Goal: Use online tool/utility: Utilize a website feature to perform a specific function

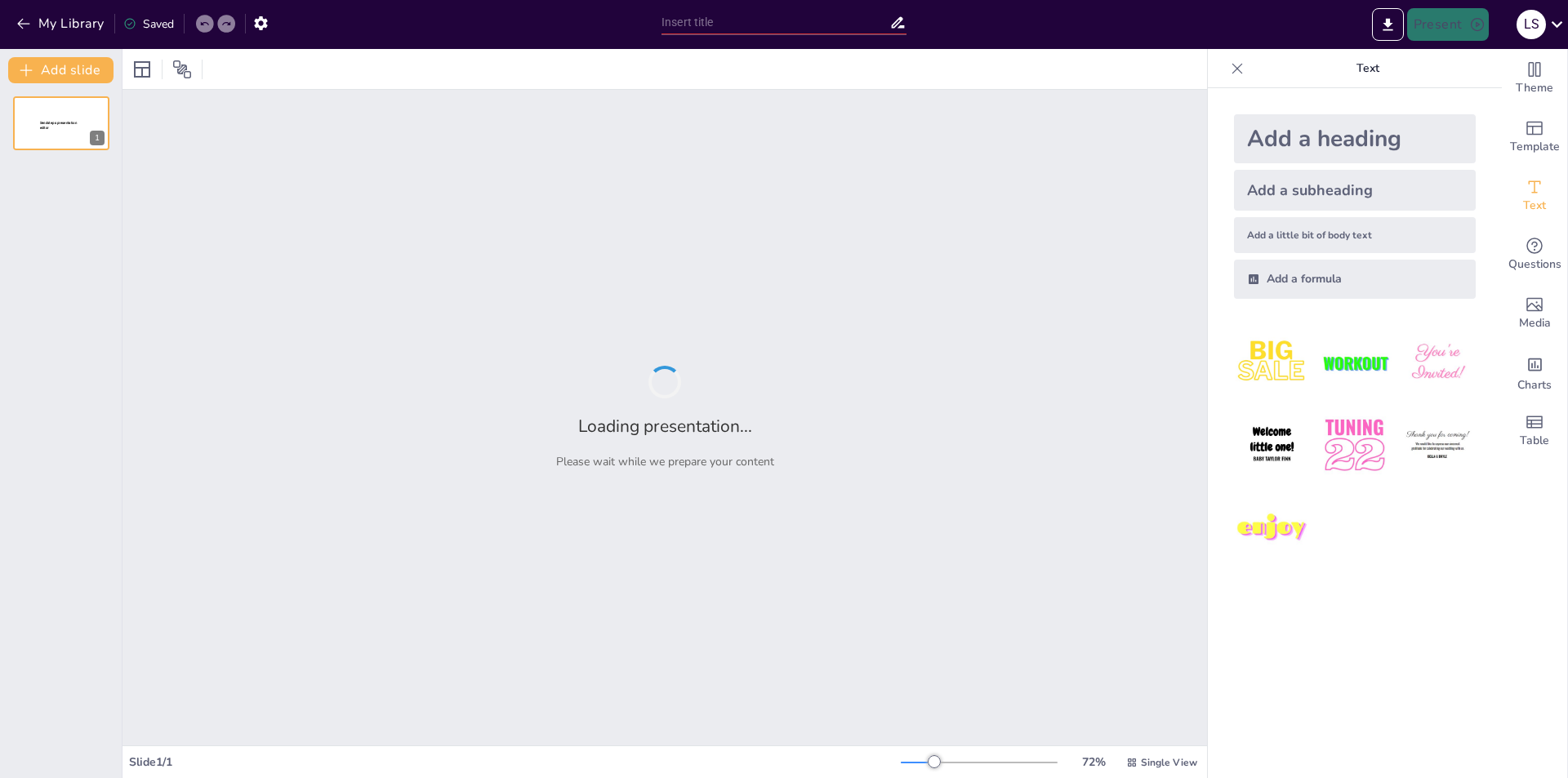
type input "Perfil del cliente"
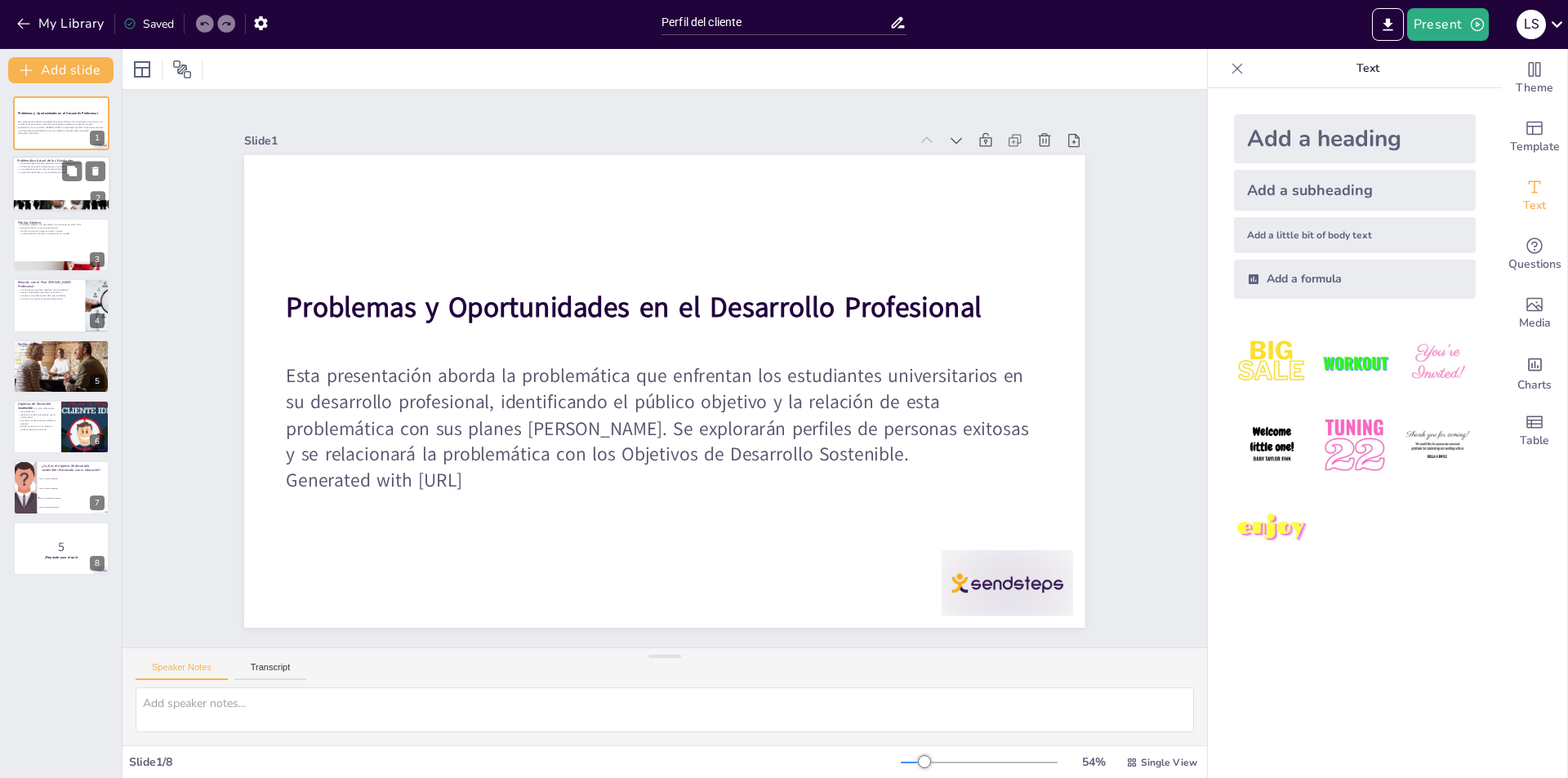
checkbox input "true"
click at [30, 188] on div at bounding box center [62, 185] width 98 height 56
type textarea "Los desafíos que enfrentan los estudiantes son diversos y pueden incluir la fal…"
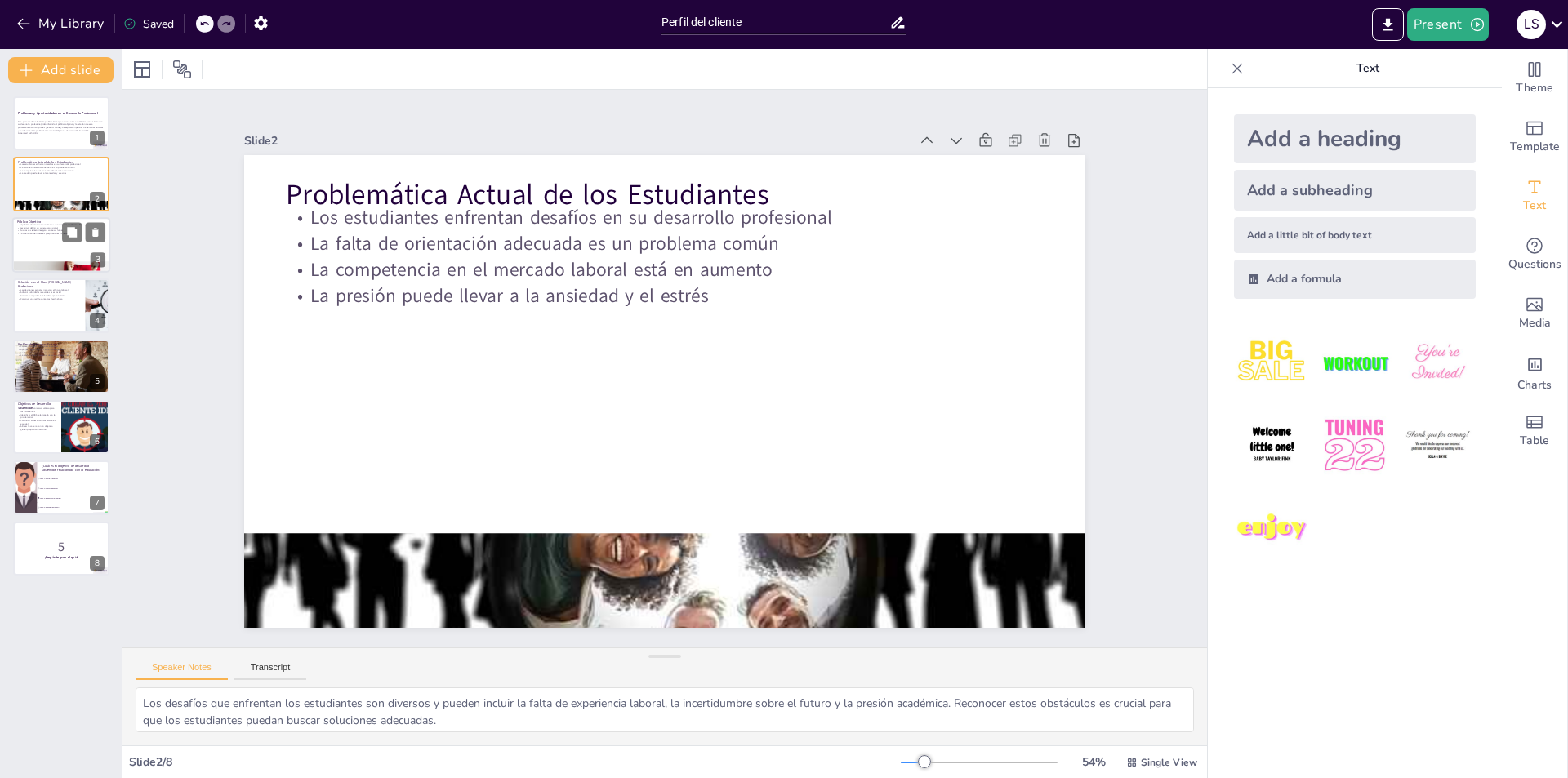
checkbox input "true"
click at [27, 244] on div at bounding box center [62, 245] width 98 height 56
type textarea "Este grupo de estudiantes está en una etapa crítica de su vida académica y prof…"
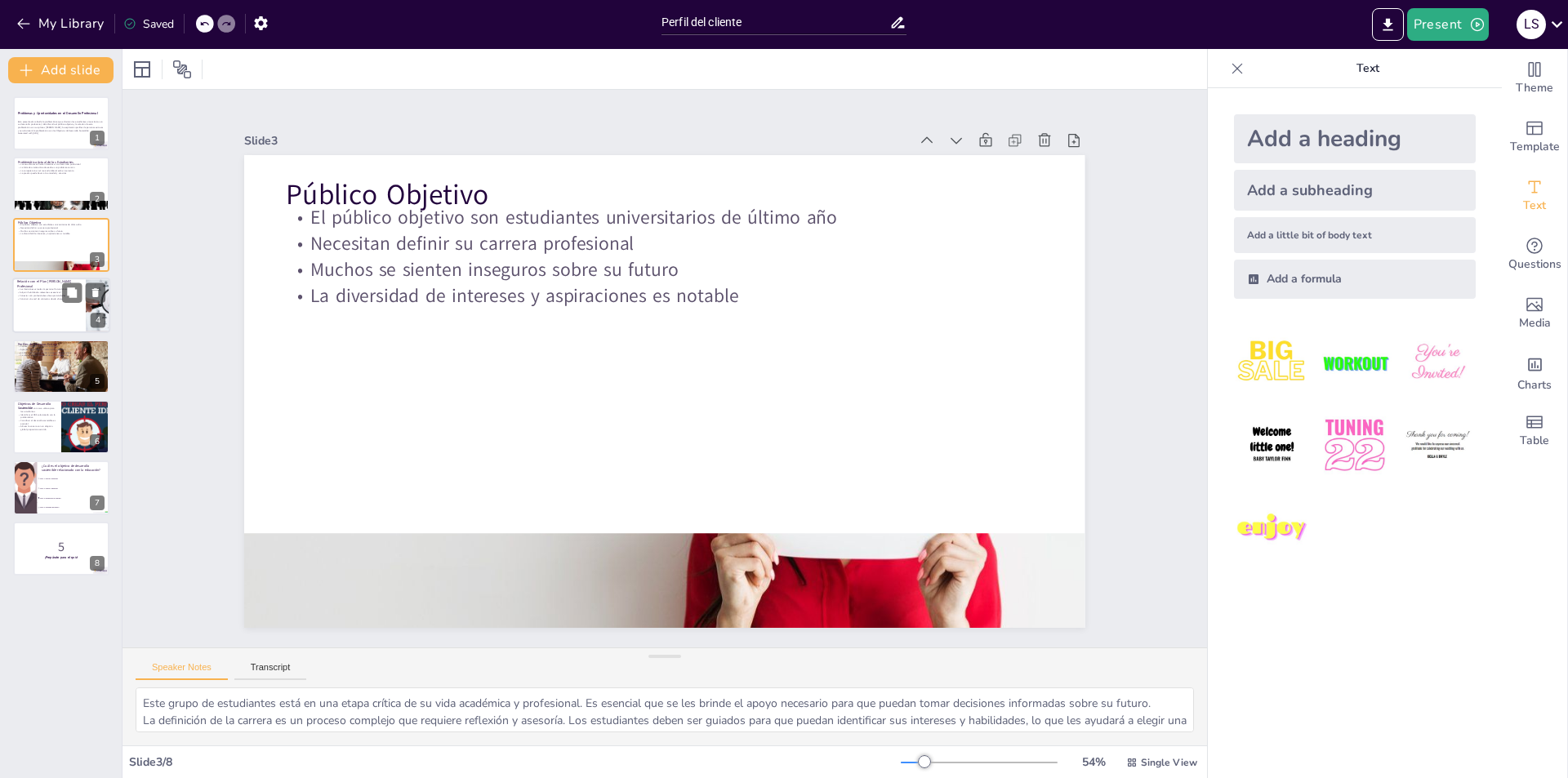
checkbox input "true"
click at [18, 308] on div at bounding box center [62, 306] width 98 height 56
type textarea "Las decisiones que toman los estudiantes en su etapa universitaria son cruciale…"
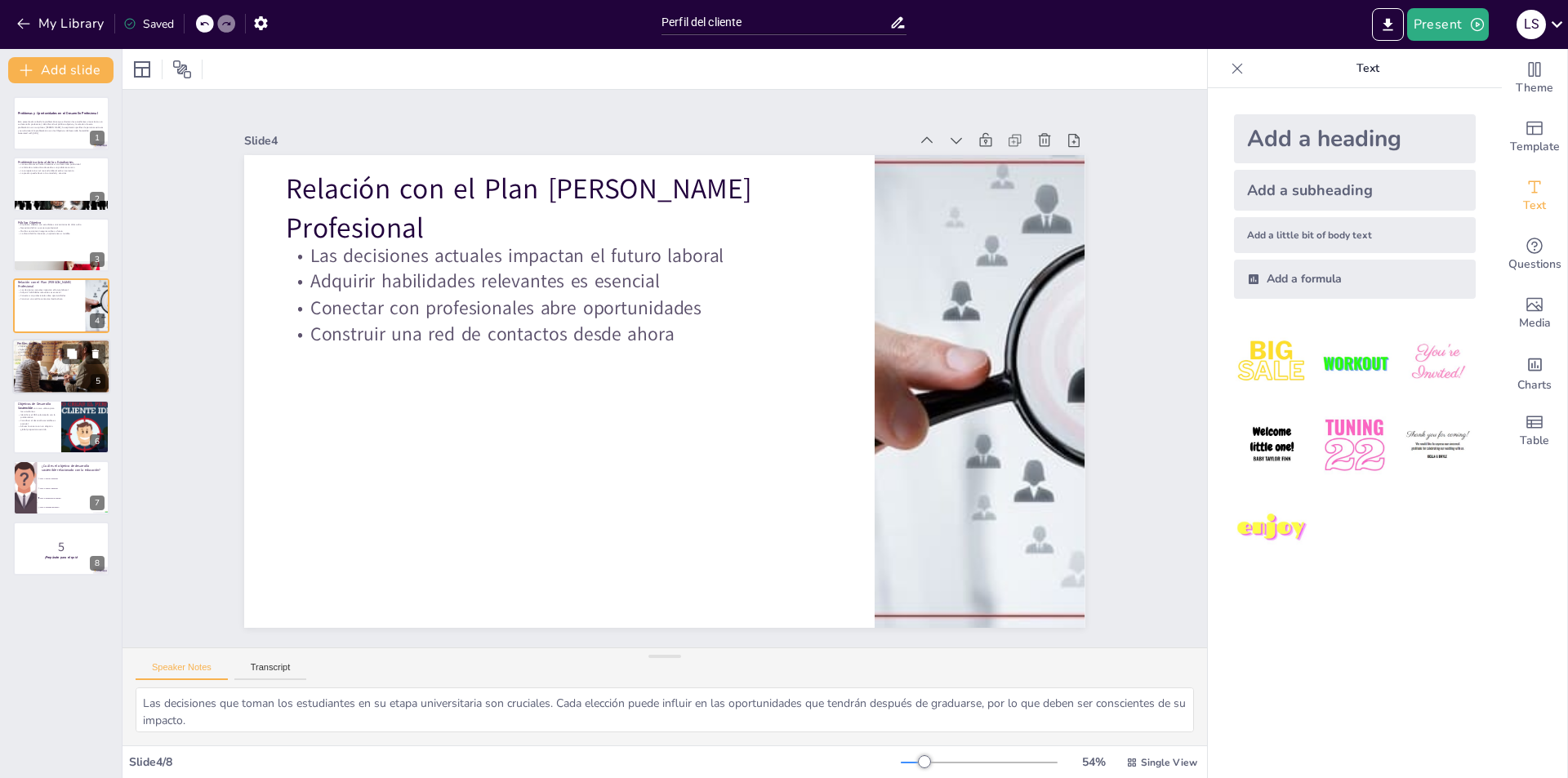
checkbox input "true"
click at [20, 356] on p "La motivación es clave en el desarrollo profesional" at bounding box center [62, 355] width 89 height 3
type textarea "Las historias de éxito pueden motivar a los estudiantes a seguir sus propios su…"
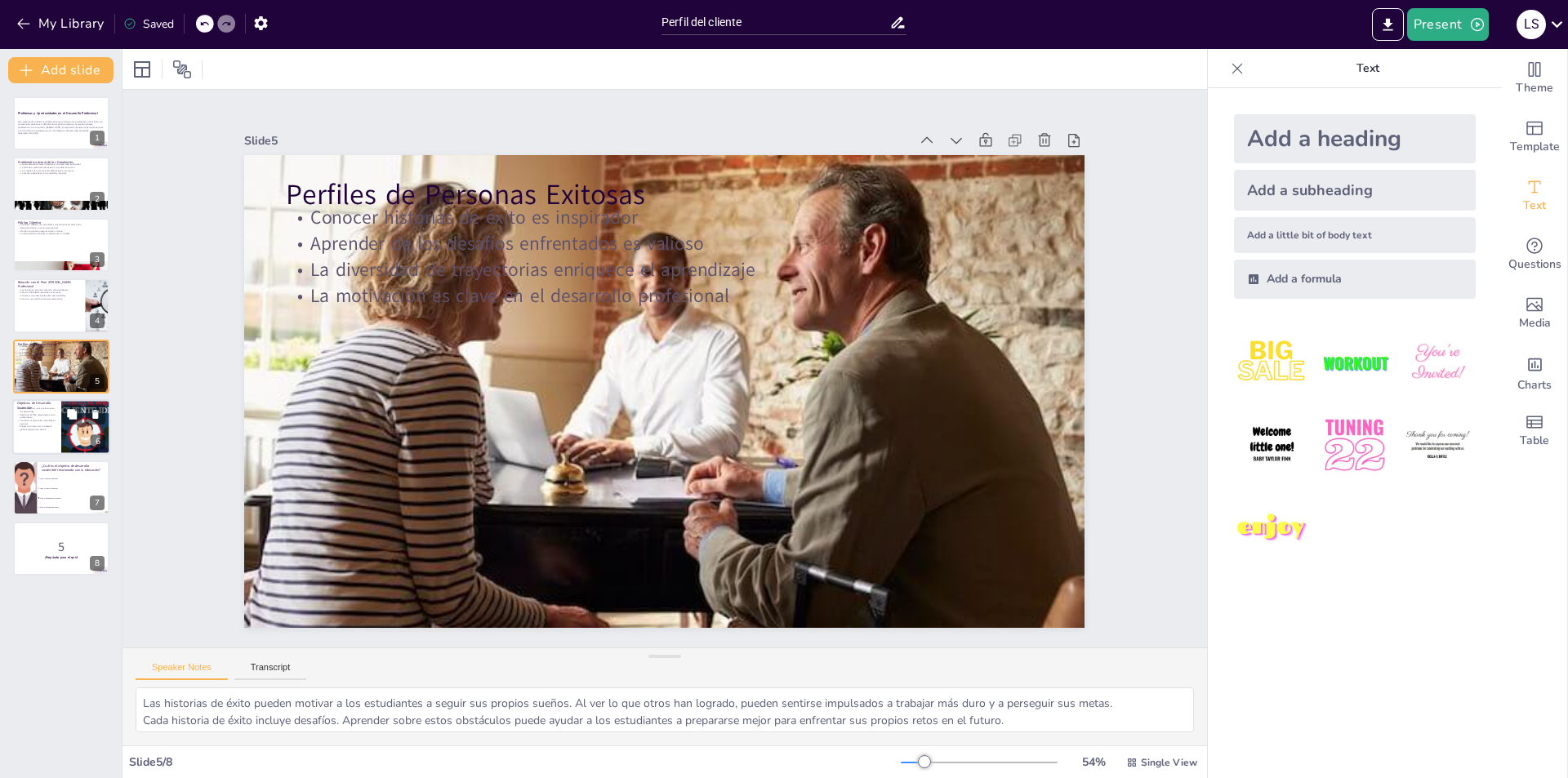
checkbox input "true"
click at [29, 414] on p "Identificar el ODS relacionado con la problemática" at bounding box center [37, 416] width 39 height 6
type textarea "Familiarizarse con los ODS puede ayudar a los estudiantes a encontrar un propós…"
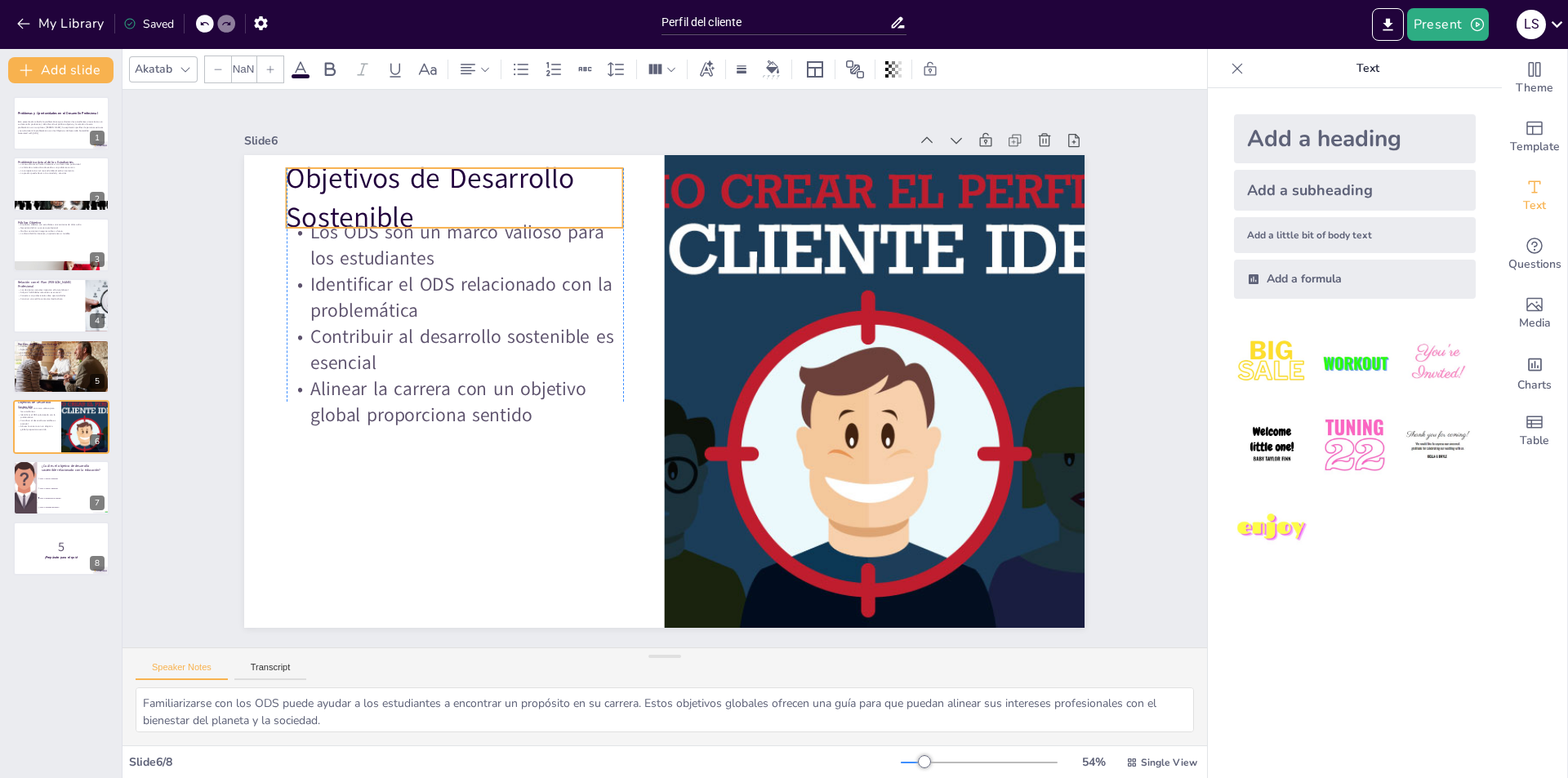
checkbox input "true"
type input "48"
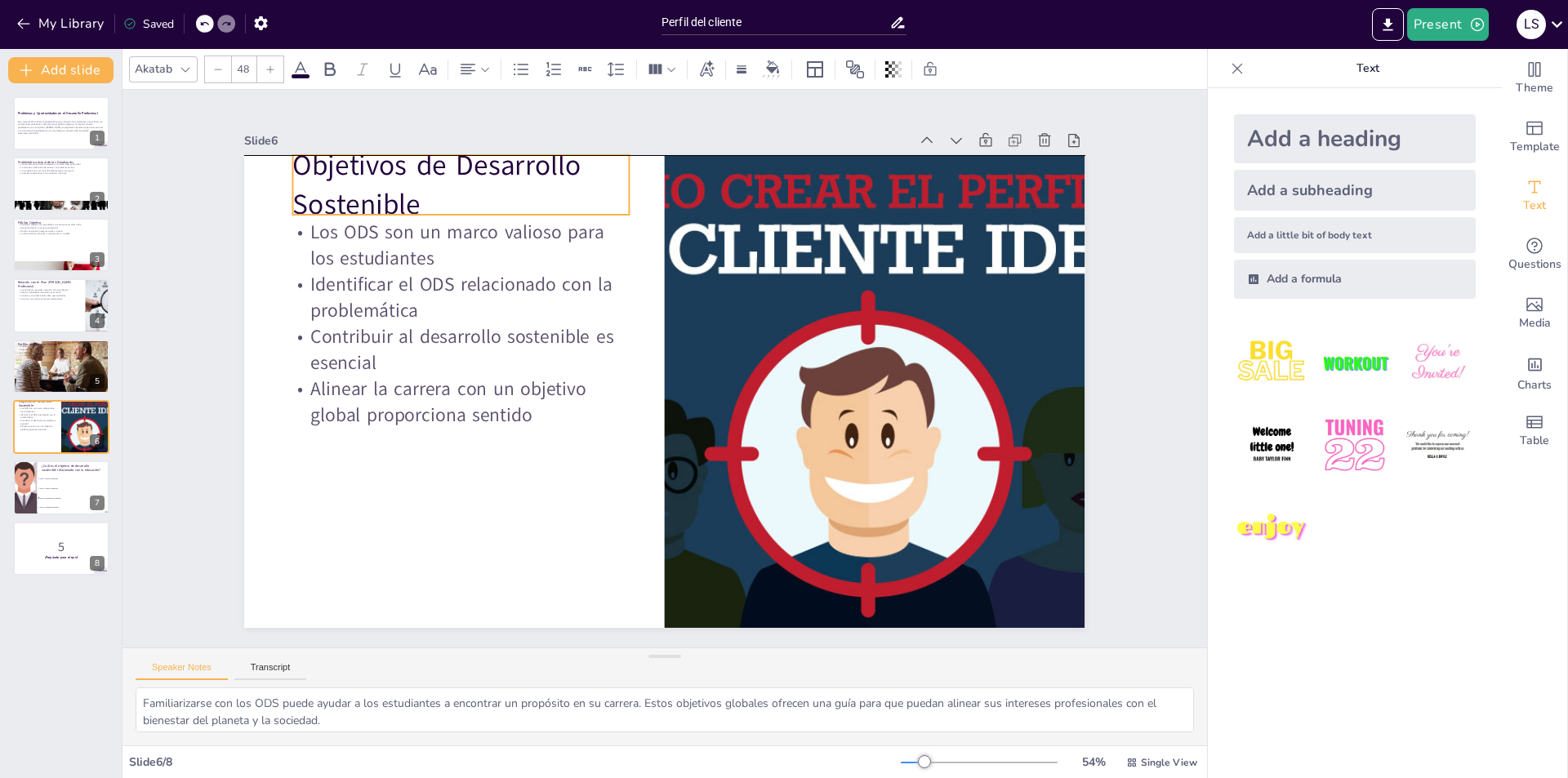
drag, startPoint x: 403, startPoint y: 196, endPoint x: 409, endPoint y: 178, distance: 19.0
click at [409, 178] on p "Objetivos de Desarrollo Sostenible" at bounding box center [482, 165] width 343 height 113
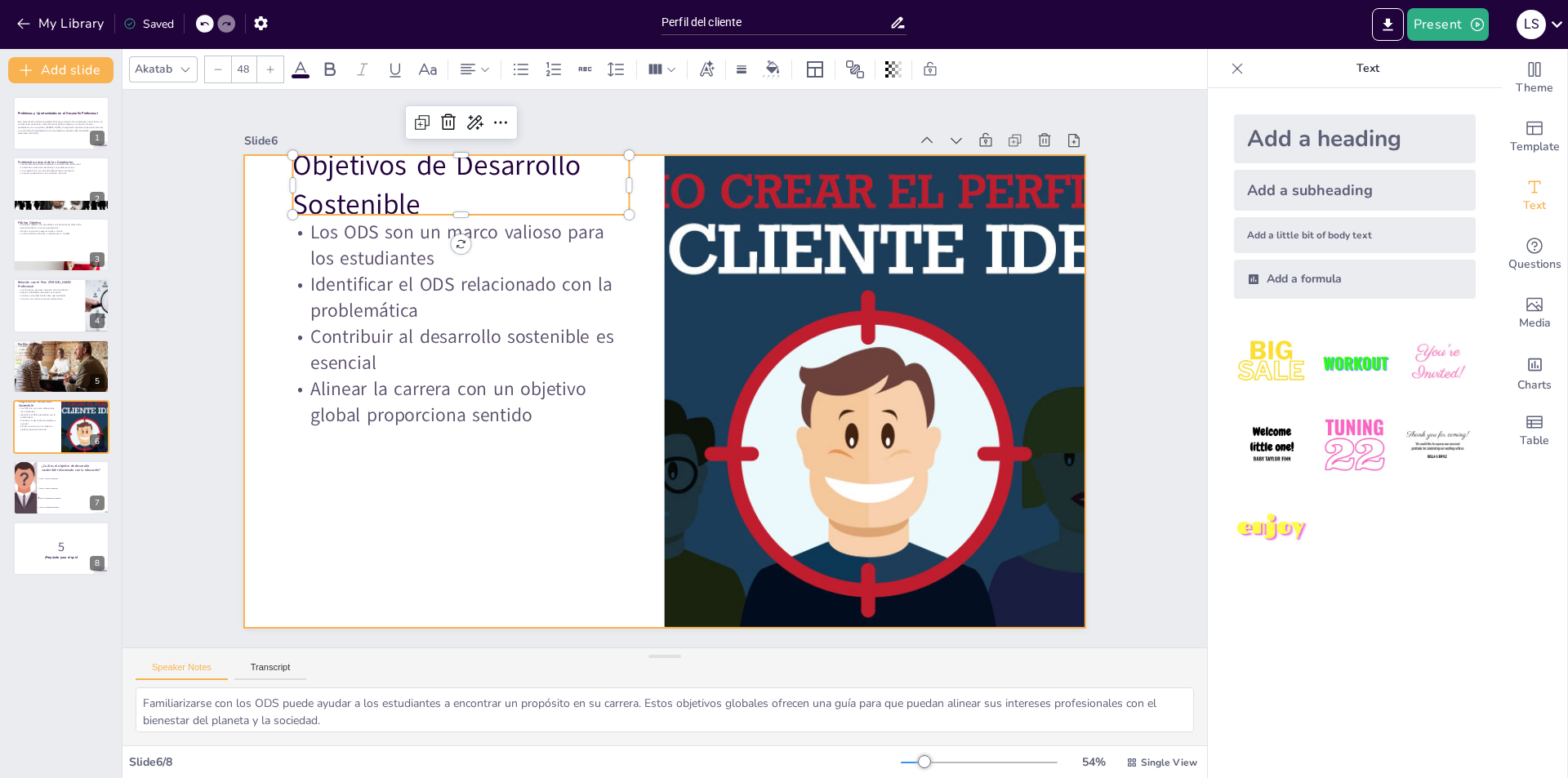
click at [446, 499] on div at bounding box center [662, 390] width 885 height 559
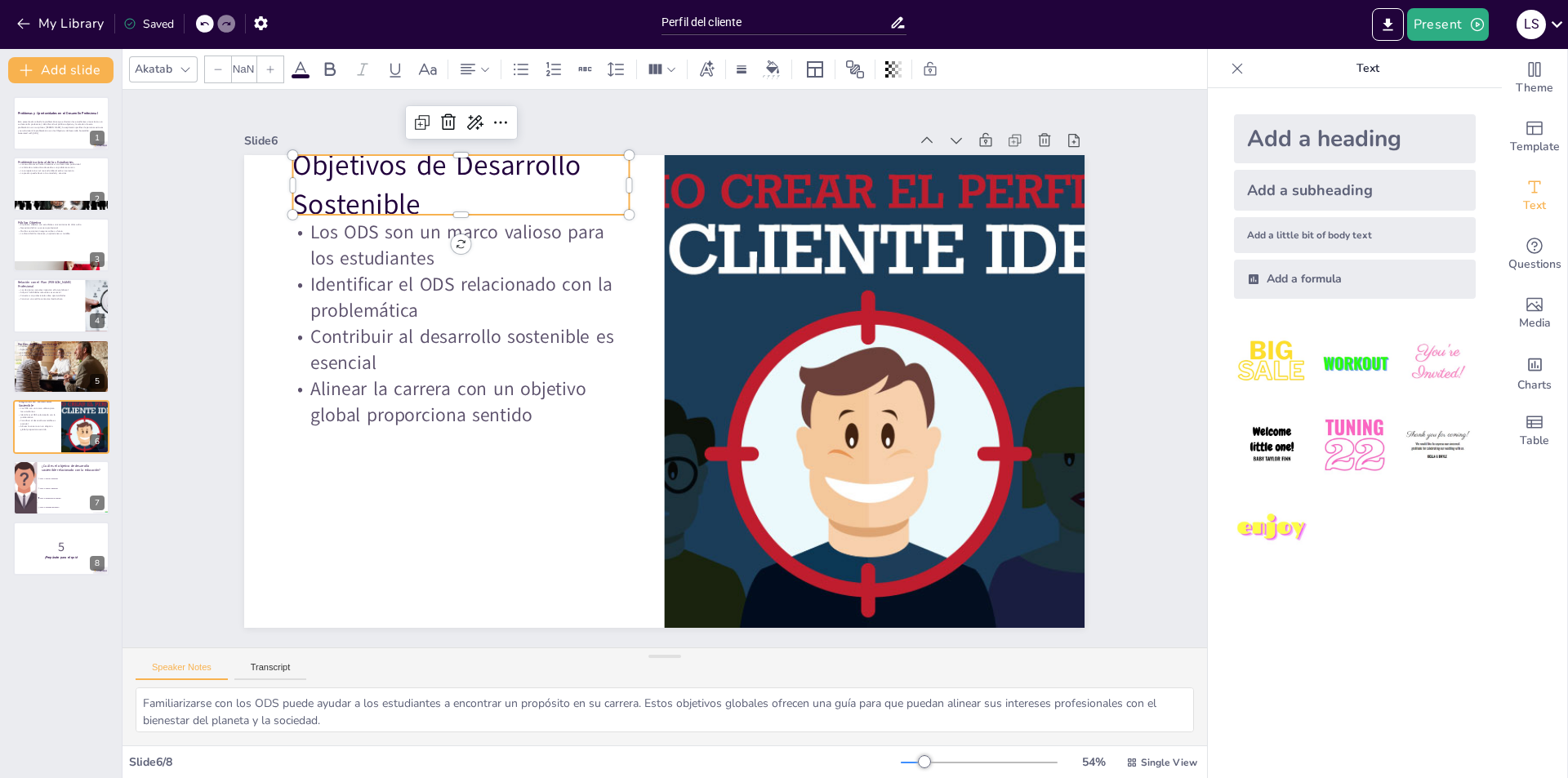
checkbox input "true"
type input "48"
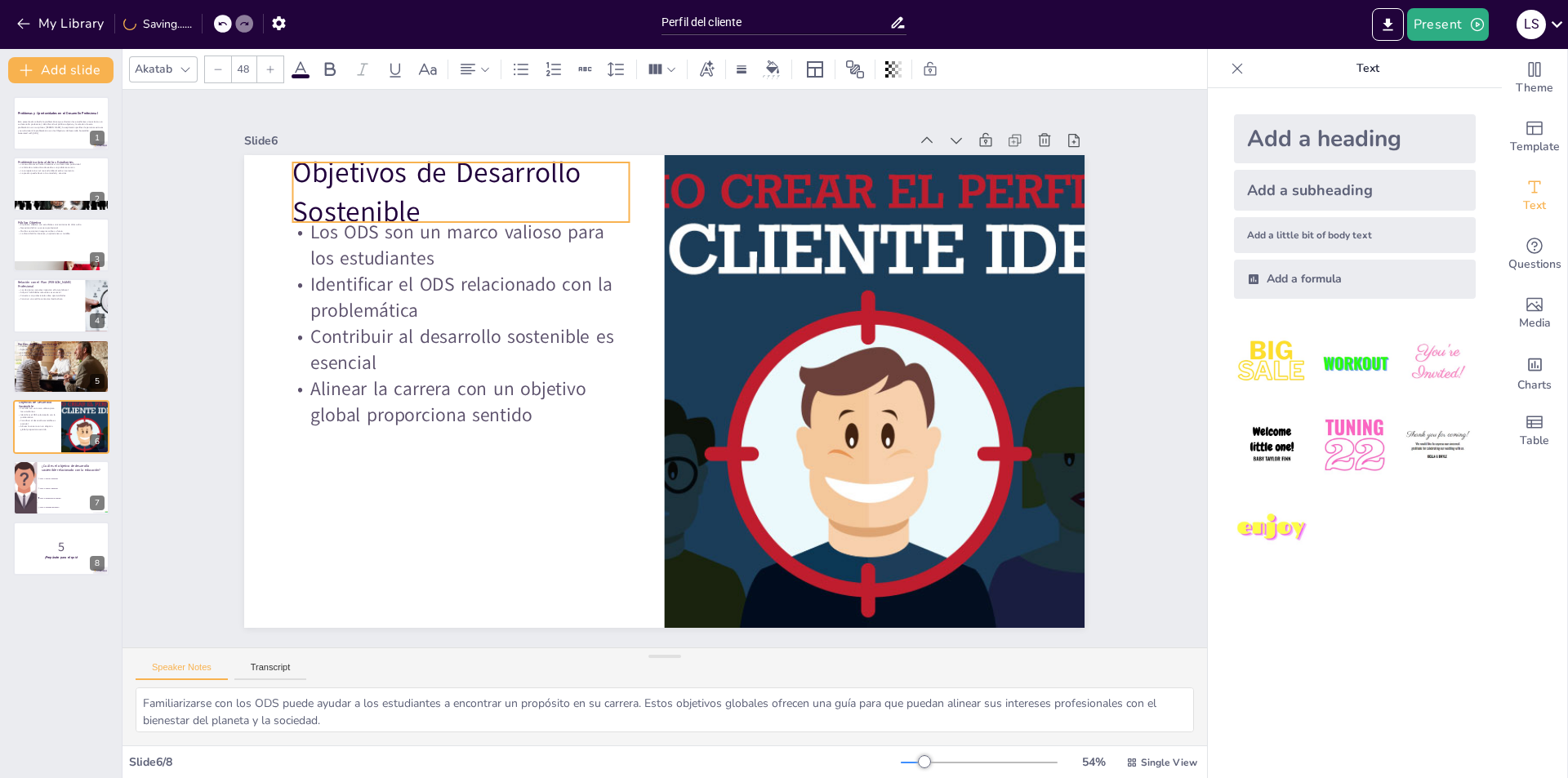
click at [356, 178] on p "Objetivos de Desarrollo Sostenible" at bounding box center [481, 173] width 343 height 113
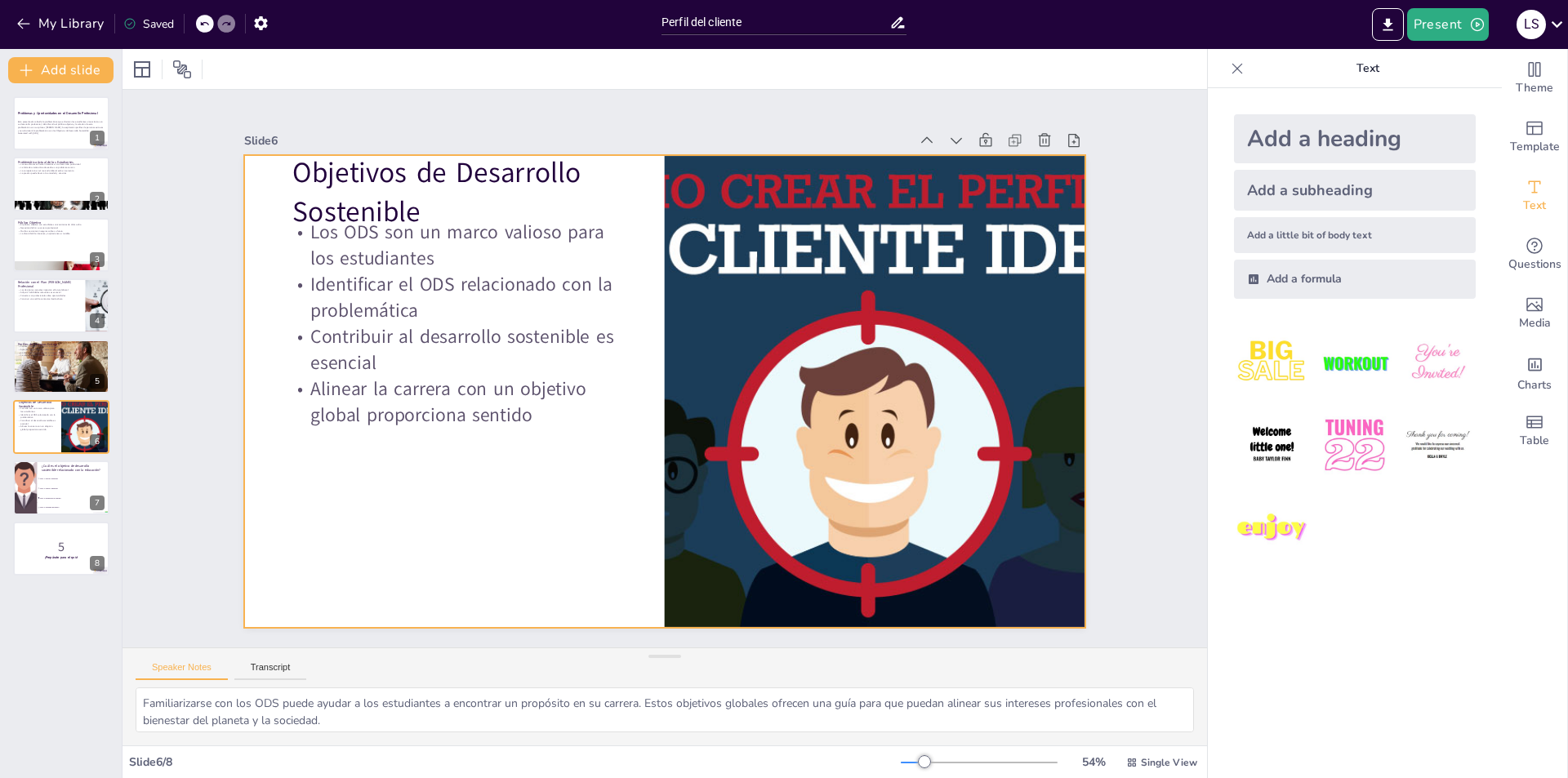
checkbox input "true"
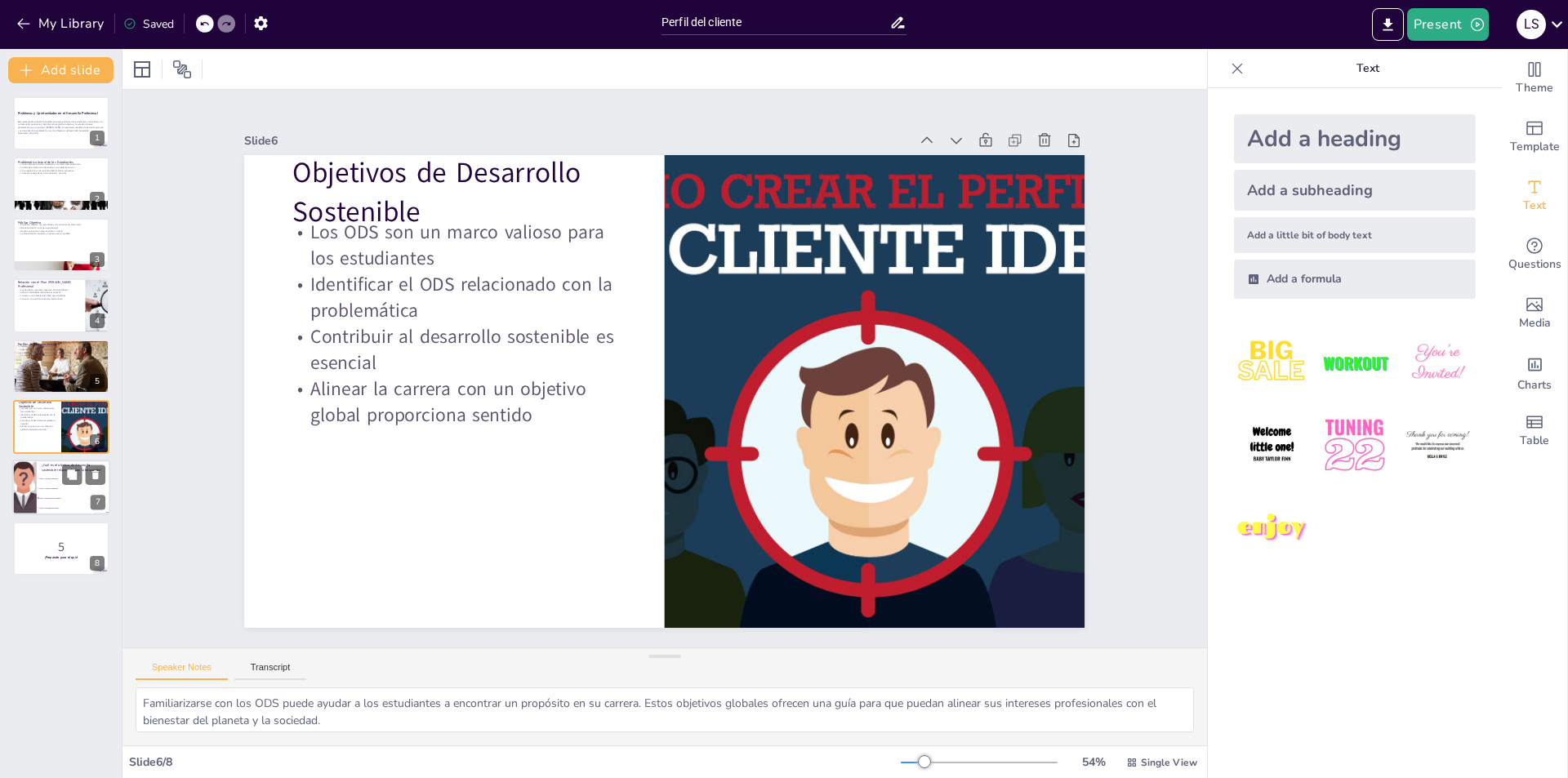
checkbox input "true"
click at [60, 480] on li "ODS 1: Fin de la pobreza" at bounding box center [73, 479] width 73 height 10
type textarea "La respuesta correcta es ODS 4: Educación de calidad, como se mencionó en la di…"
checkbox input "true"
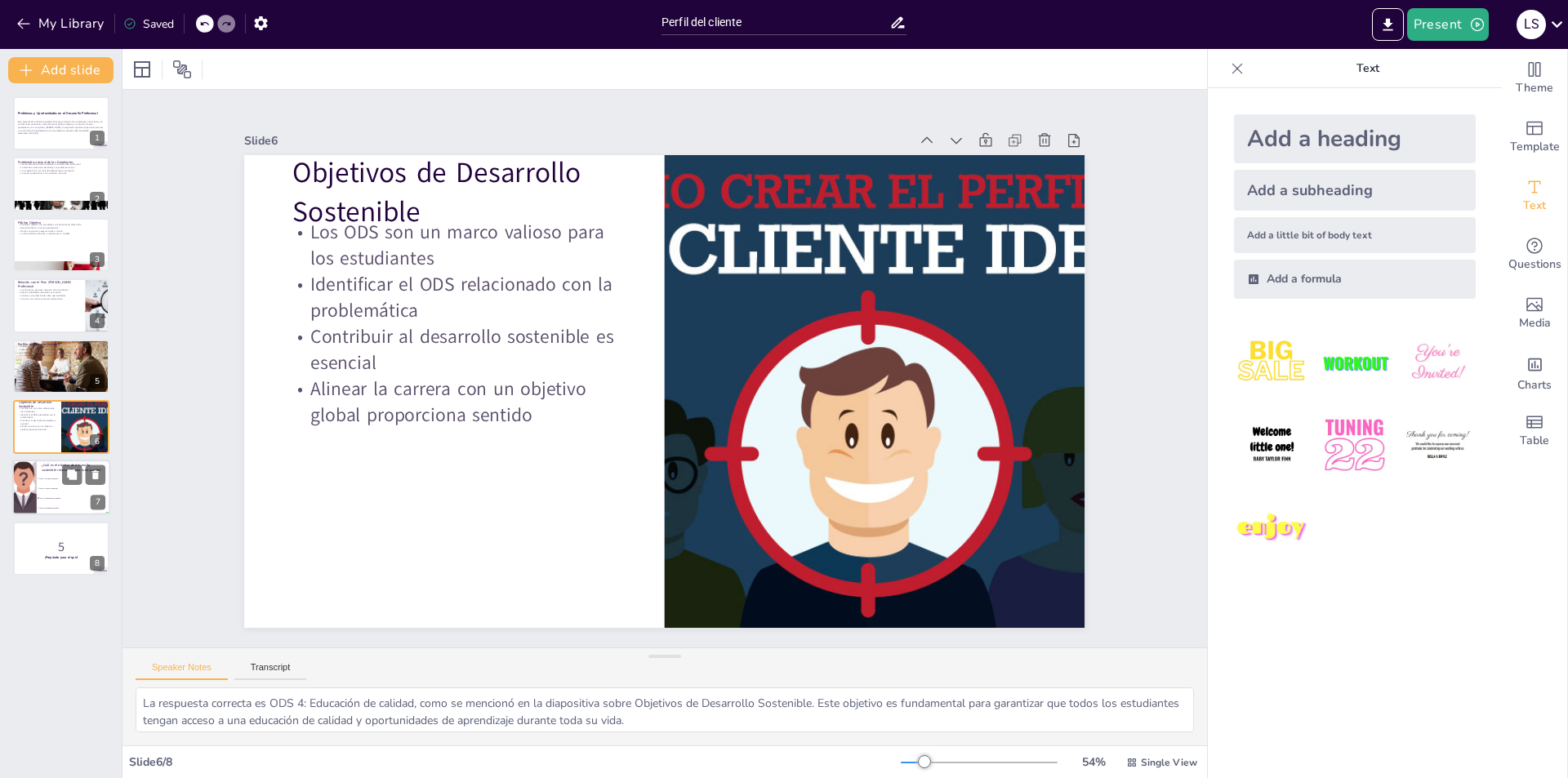
checkbox input "true"
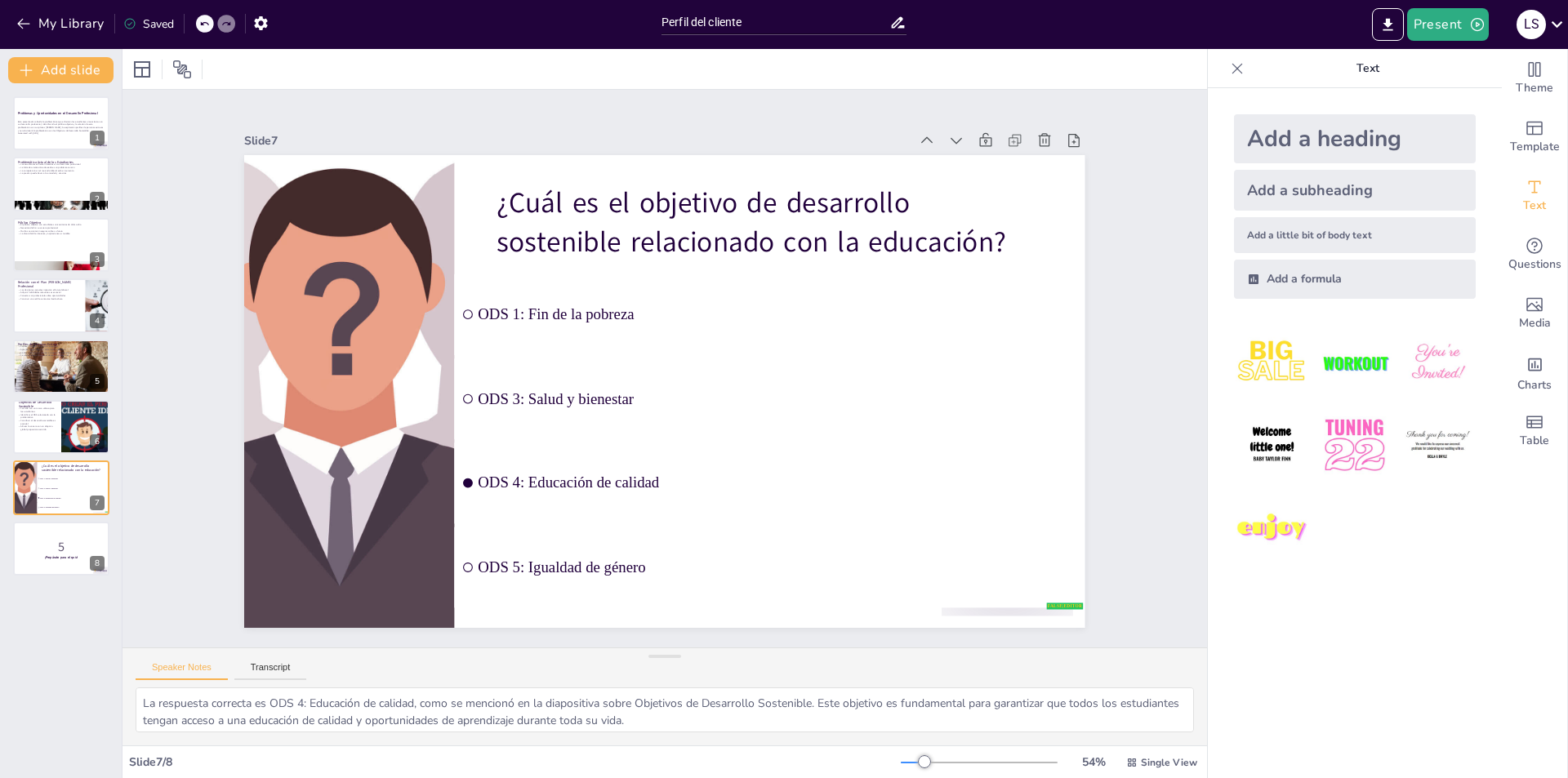
checkbox input "true"
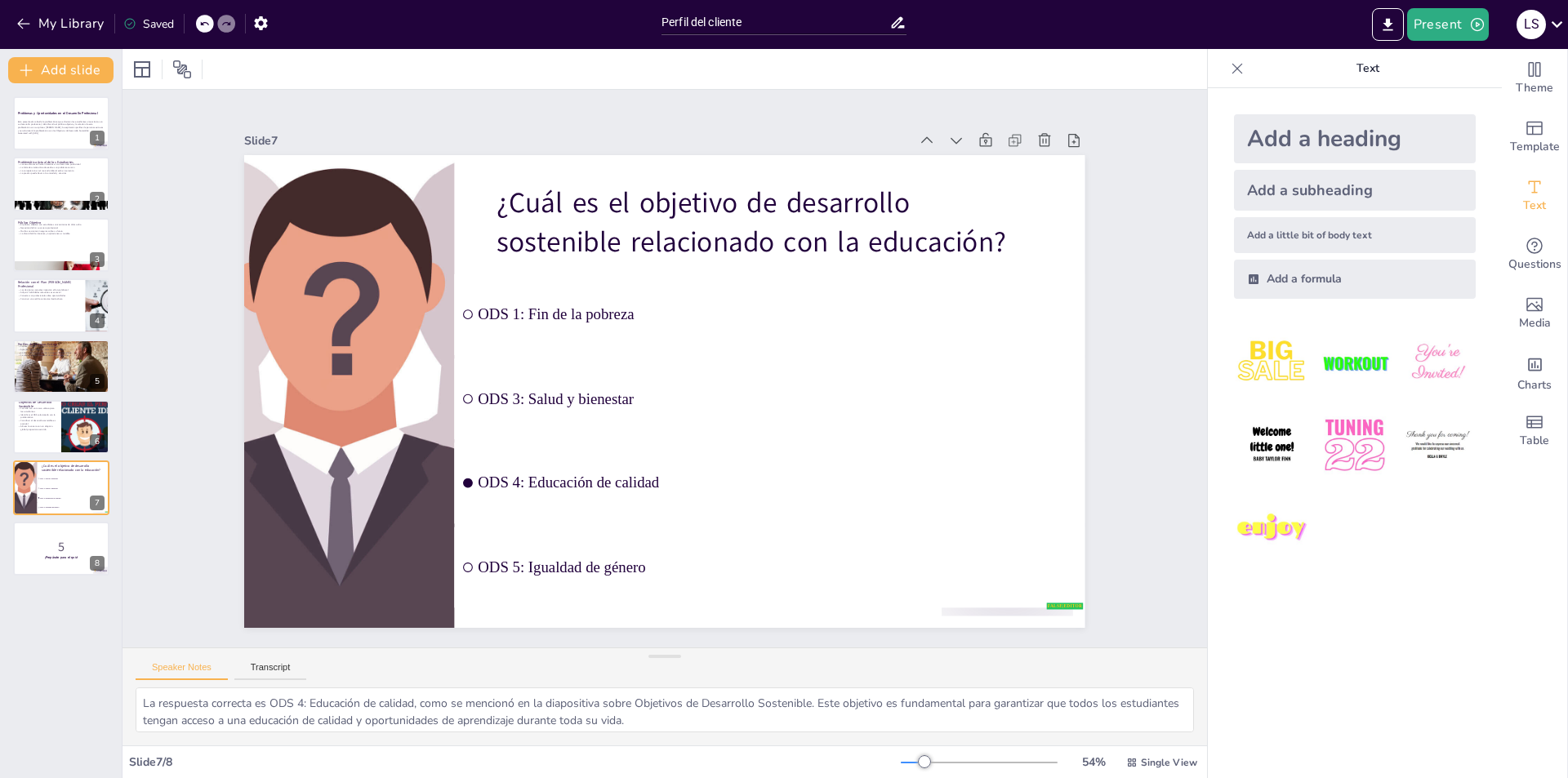
checkbox input "true"
click at [33, 544] on p "5" at bounding box center [62, 546] width 89 height 18
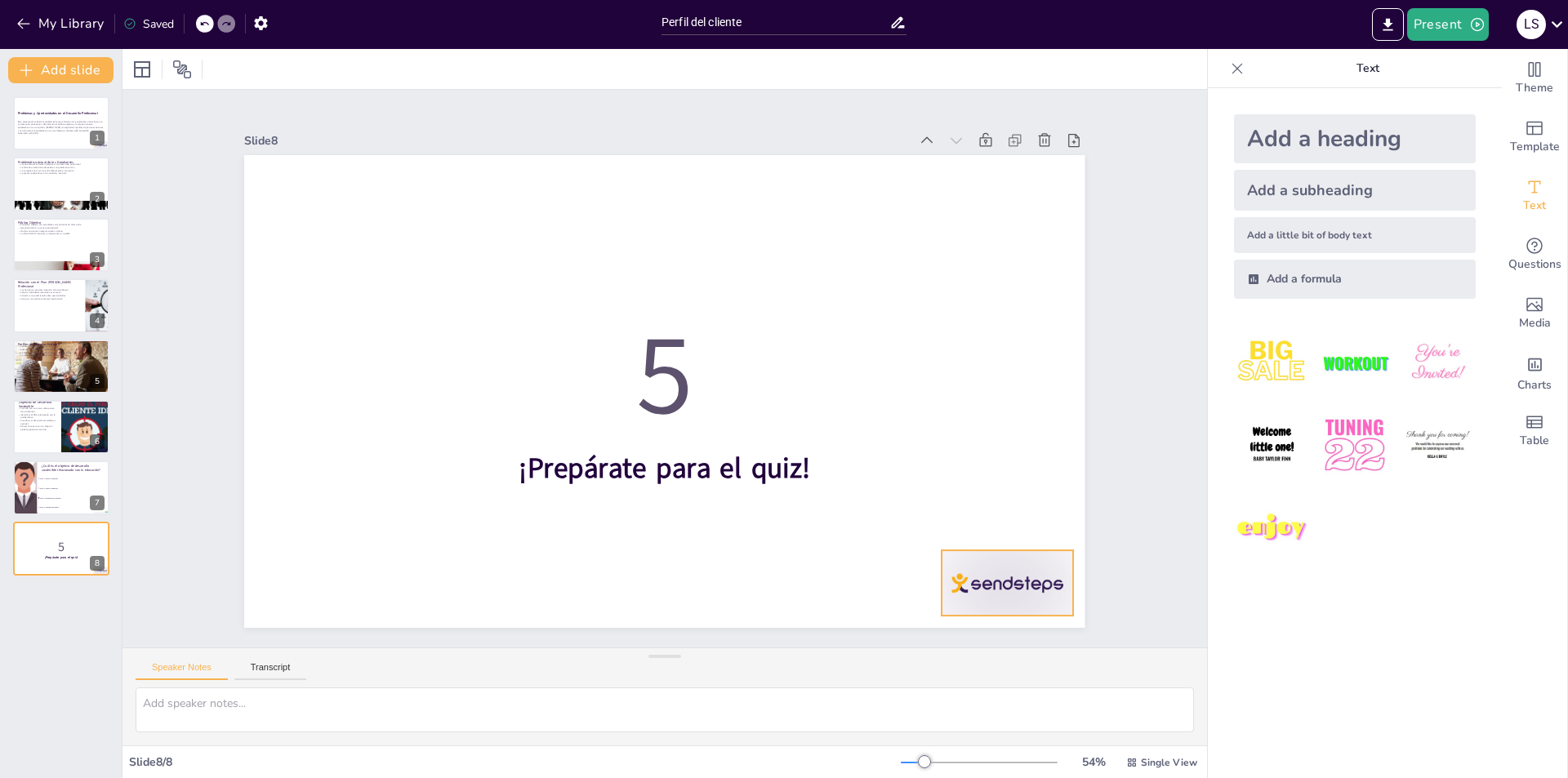
click at [974, 604] on div at bounding box center [956, 649] width 142 height 91
click at [1014, 543] on icon at bounding box center [1003, 554] width 21 height 21
click at [24, 104] on div at bounding box center [62, 123] width 98 height 56
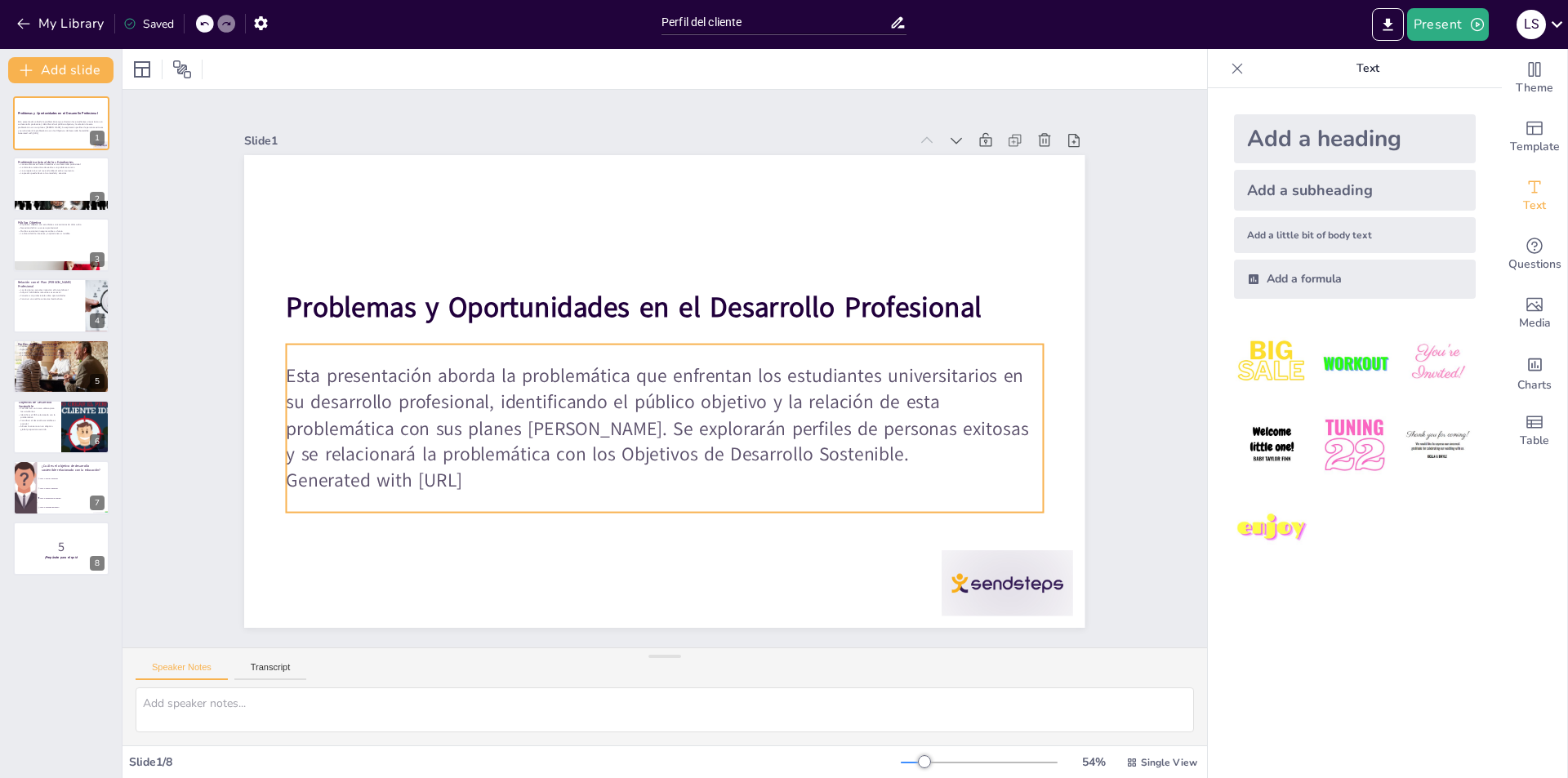
checkbox input "true"
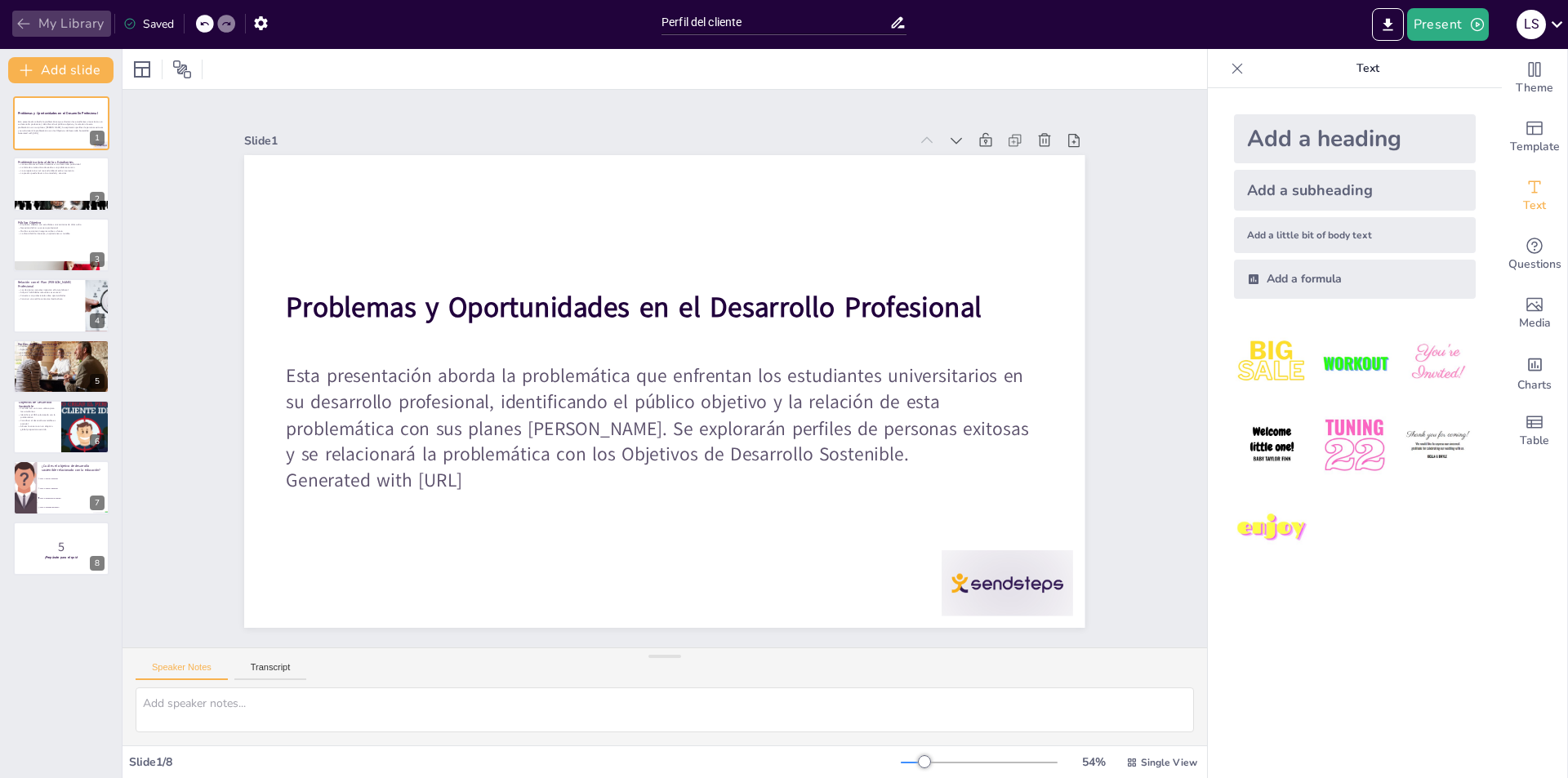
click at [25, 27] on icon "button" at bounding box center [23, 23] width 16 height 16
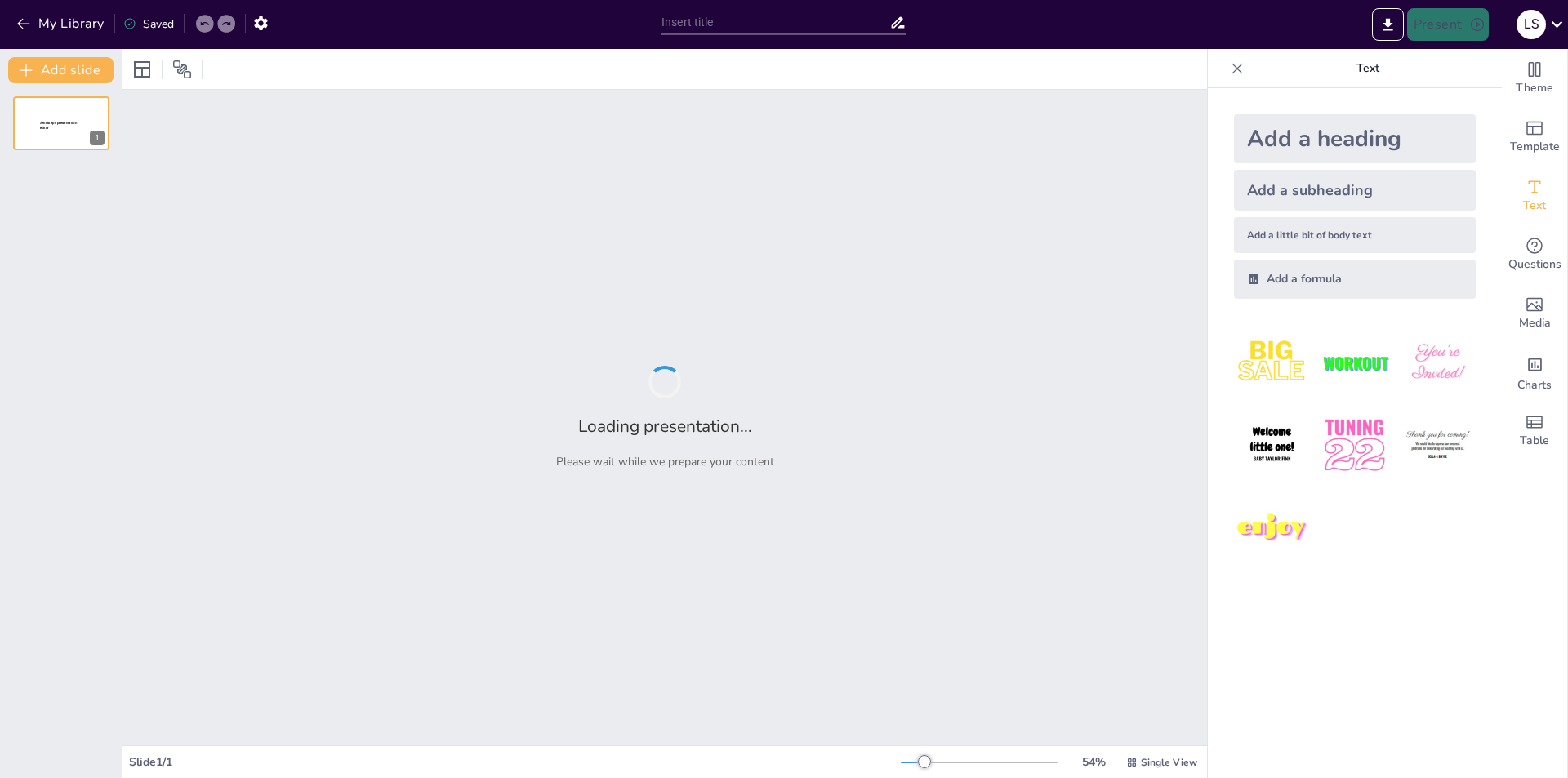
type input "Perfil del cliente"
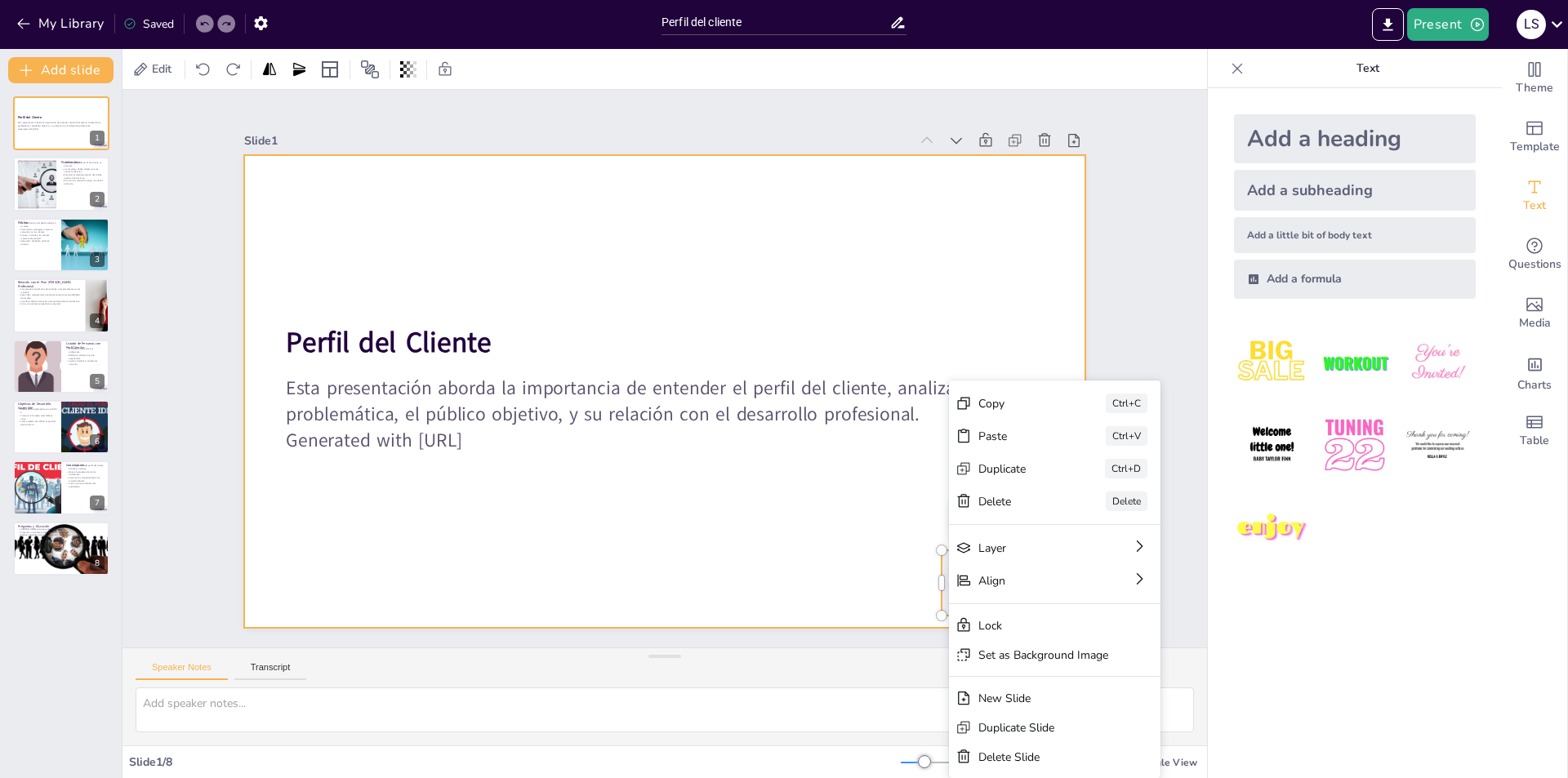
click at [677, 496] on div at bounding box center [645, 380] width 830 height 965
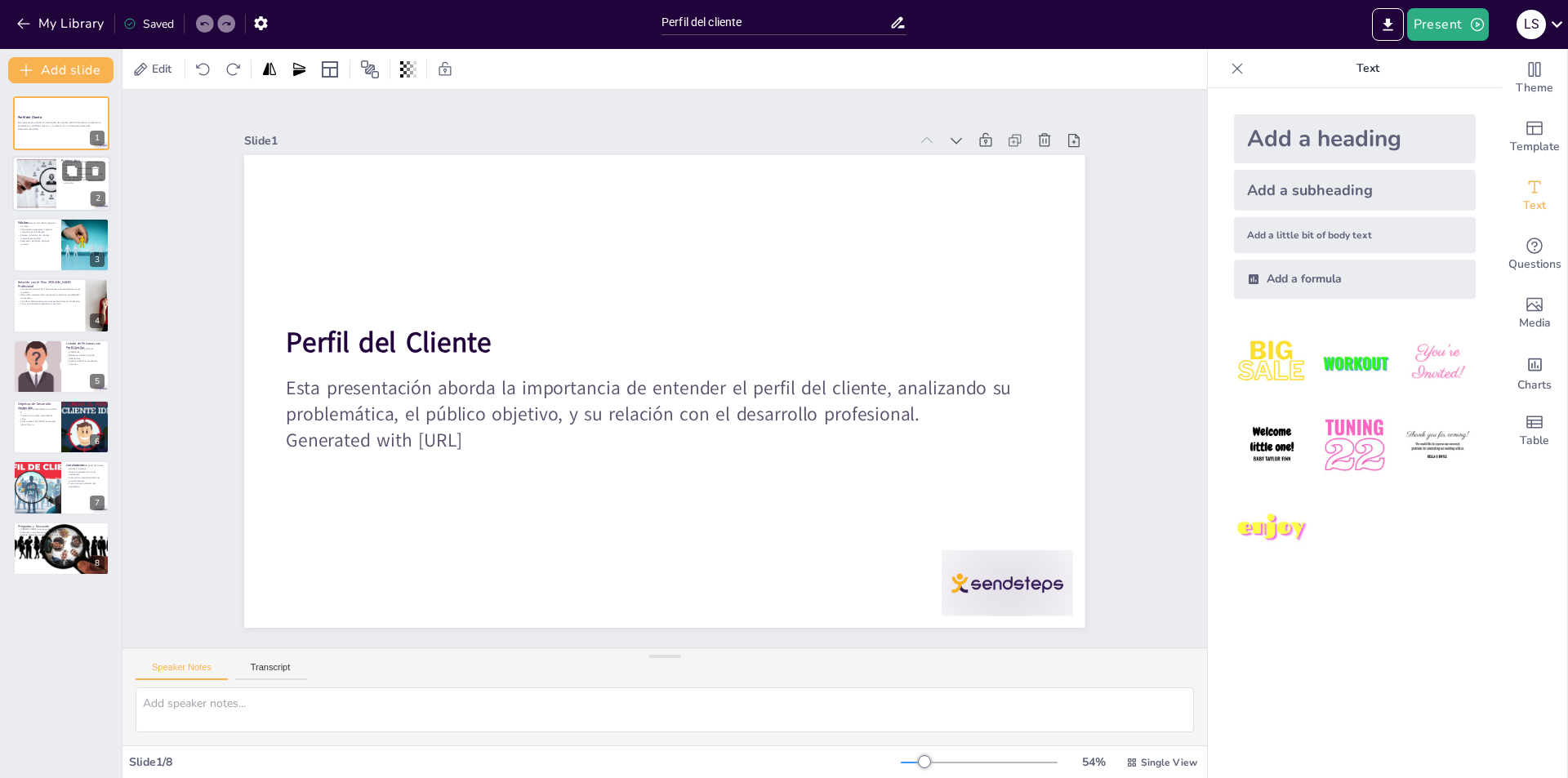
click at [54, 187] on div at bounding box center [37, 185] width 89 height 50
type textarea "Comprender el perfil del cliente es fundamental para cualquier estrategia de ne…"
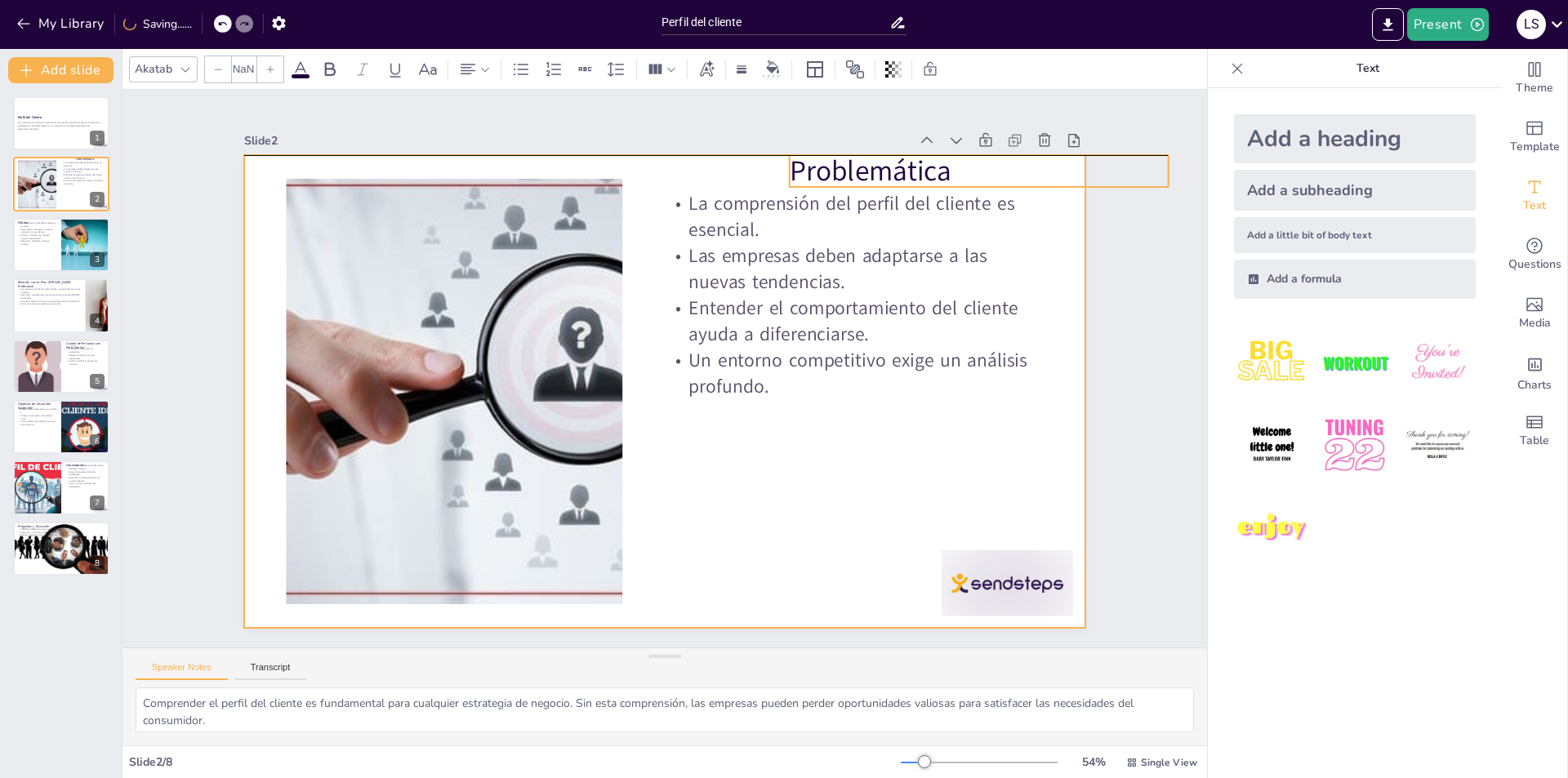
type input "48"
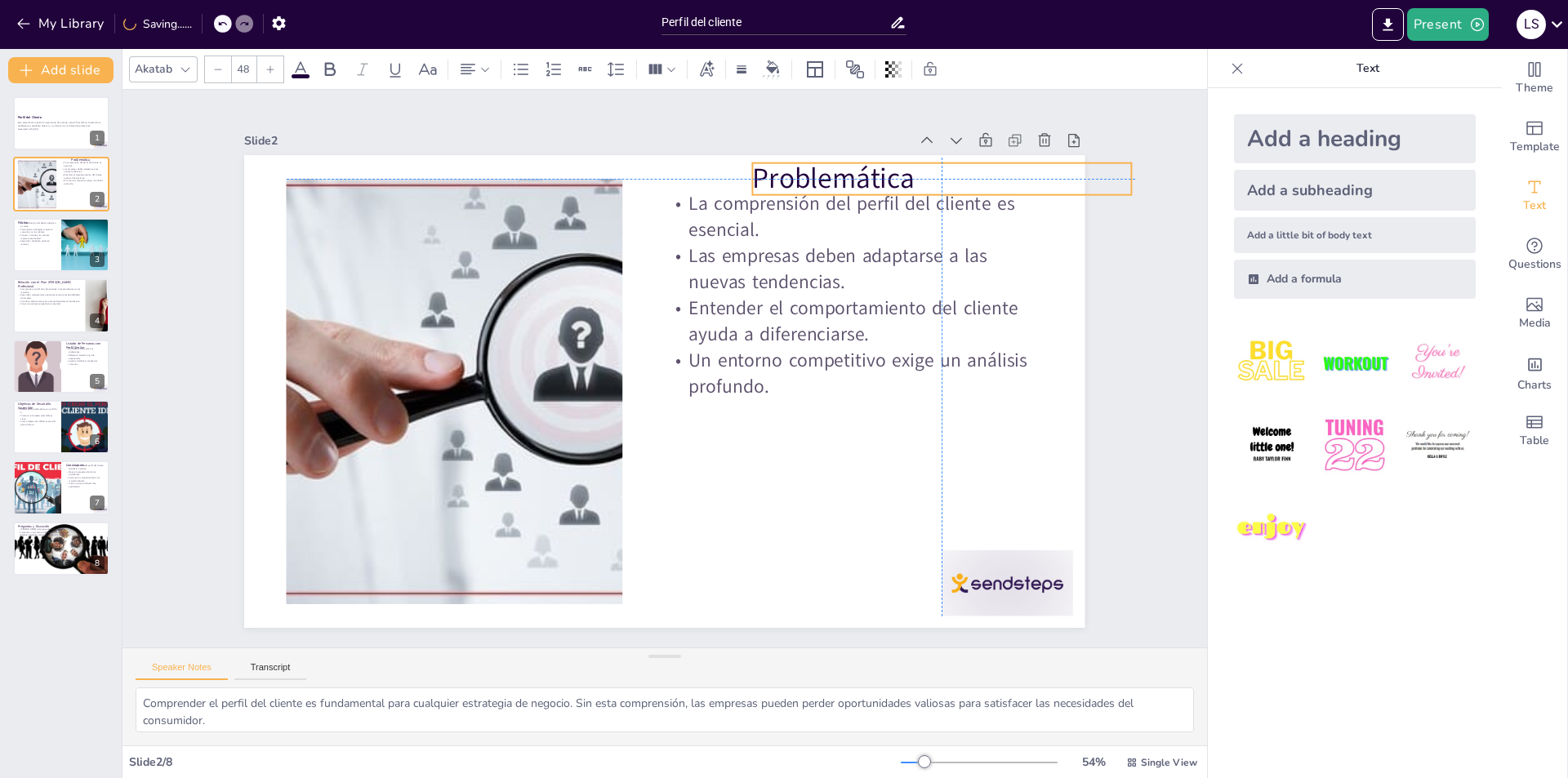
drag, startPoint x: 742, startPoint y: 181, endPoint x: 796, endPoint y: 522, distance: 345.2
click at [834, 160] on p "Problemática" at bounding box center [942, 179] width 378 height 39
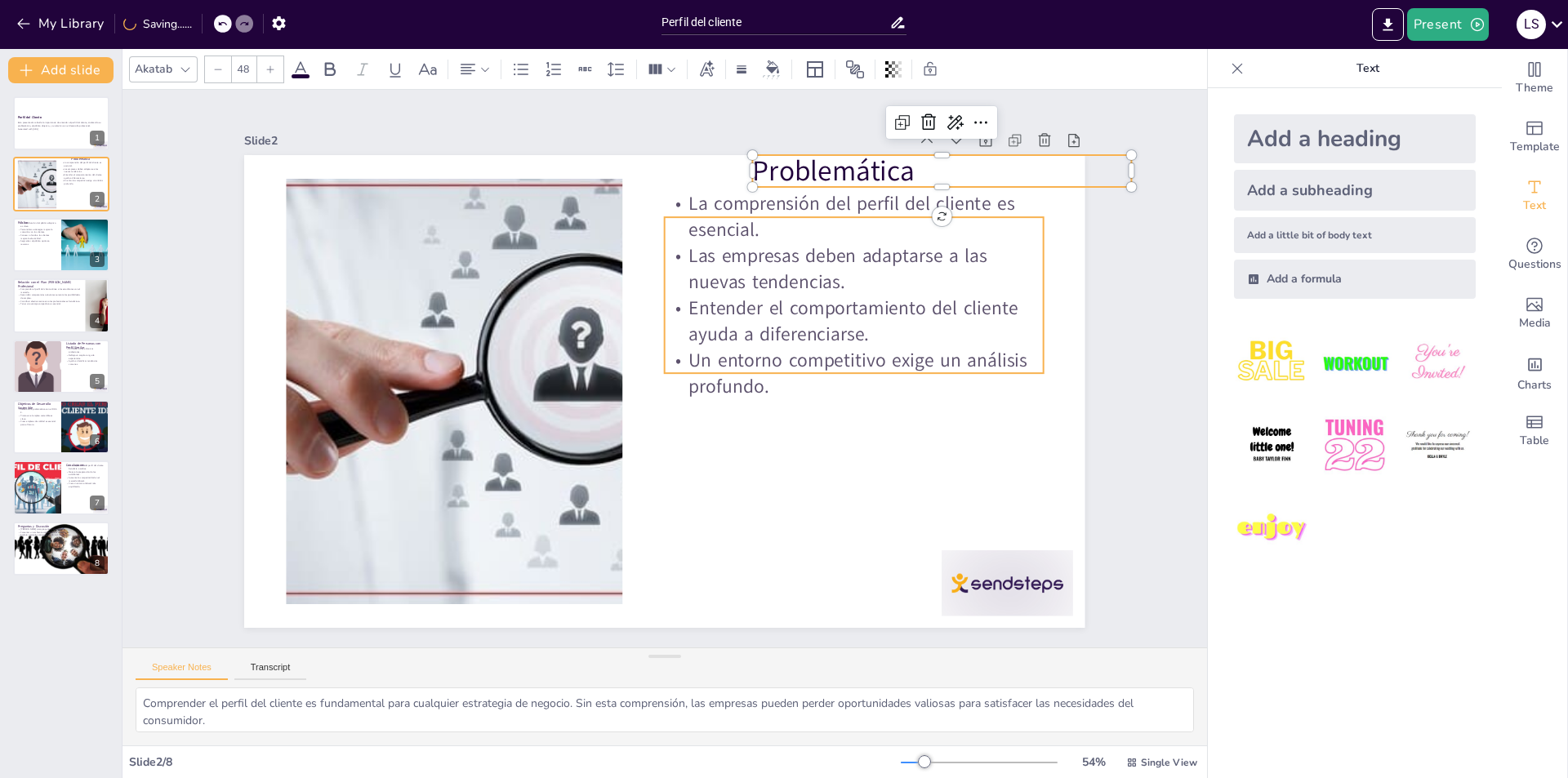
click at [796, 522] on div at bounding box center [665, 391] width 841 height 473
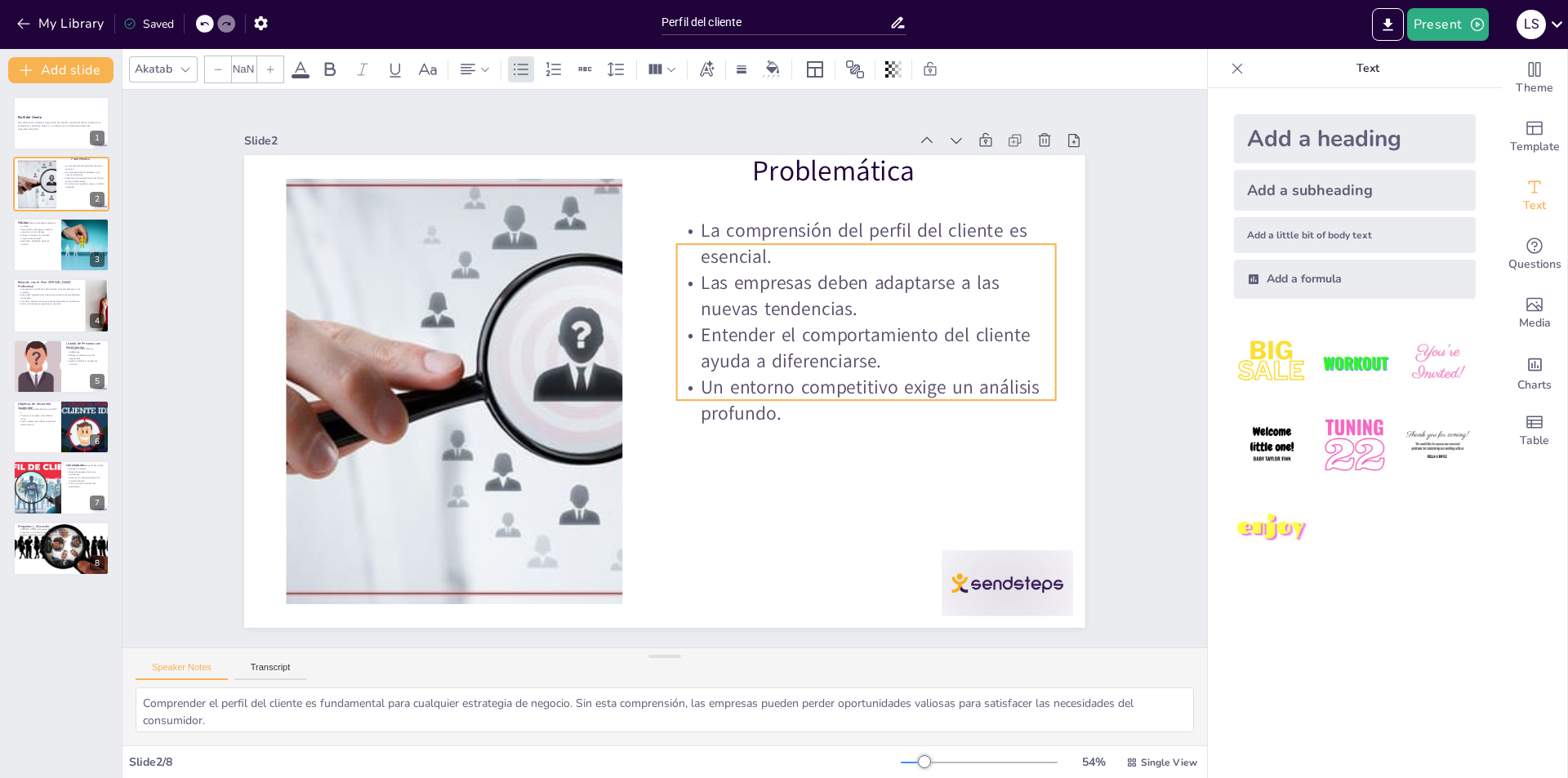
type input "32"
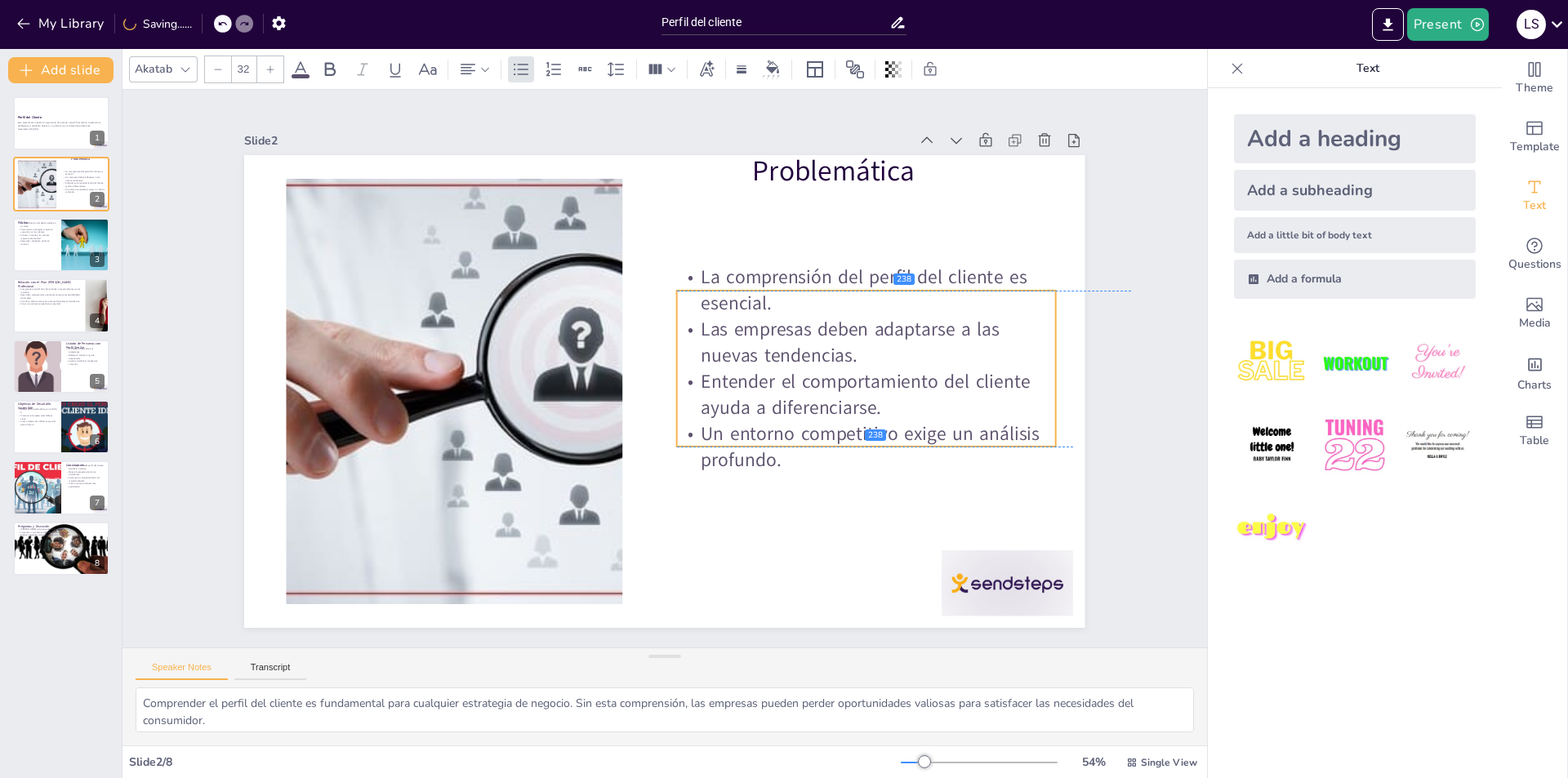
drag, startPoint x: 825, startPoint y: 260, endPoint x: 838, endPoint y: 334, distance: 75.1
click at [838, 334] on p "Las empresas deben adaptarse a las nuevas tendencias." at bounding box center [866, 342] width 378 height 52
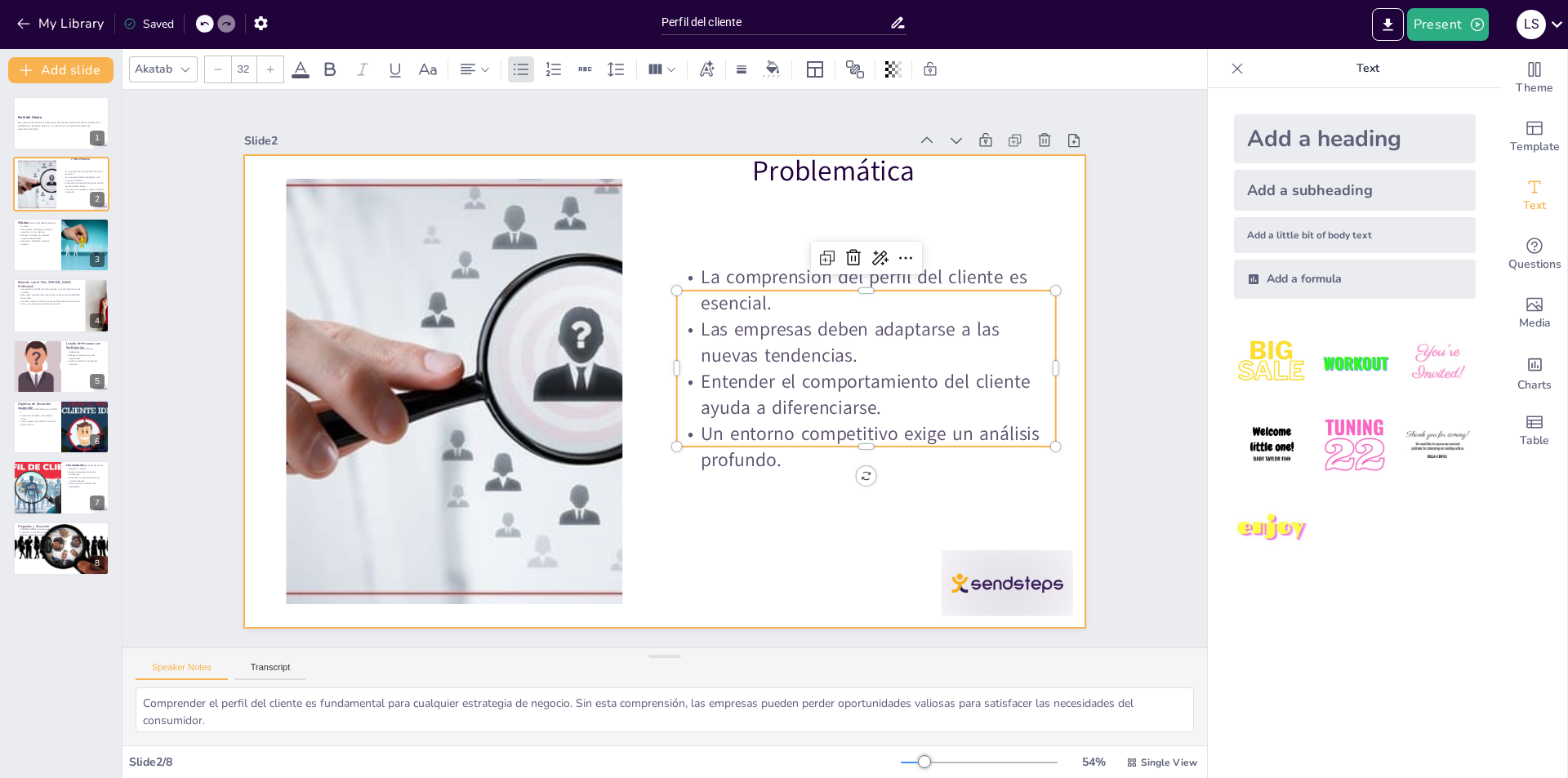
click at [760, 210] on div at bounding box center [644, 378] width 774 height 961
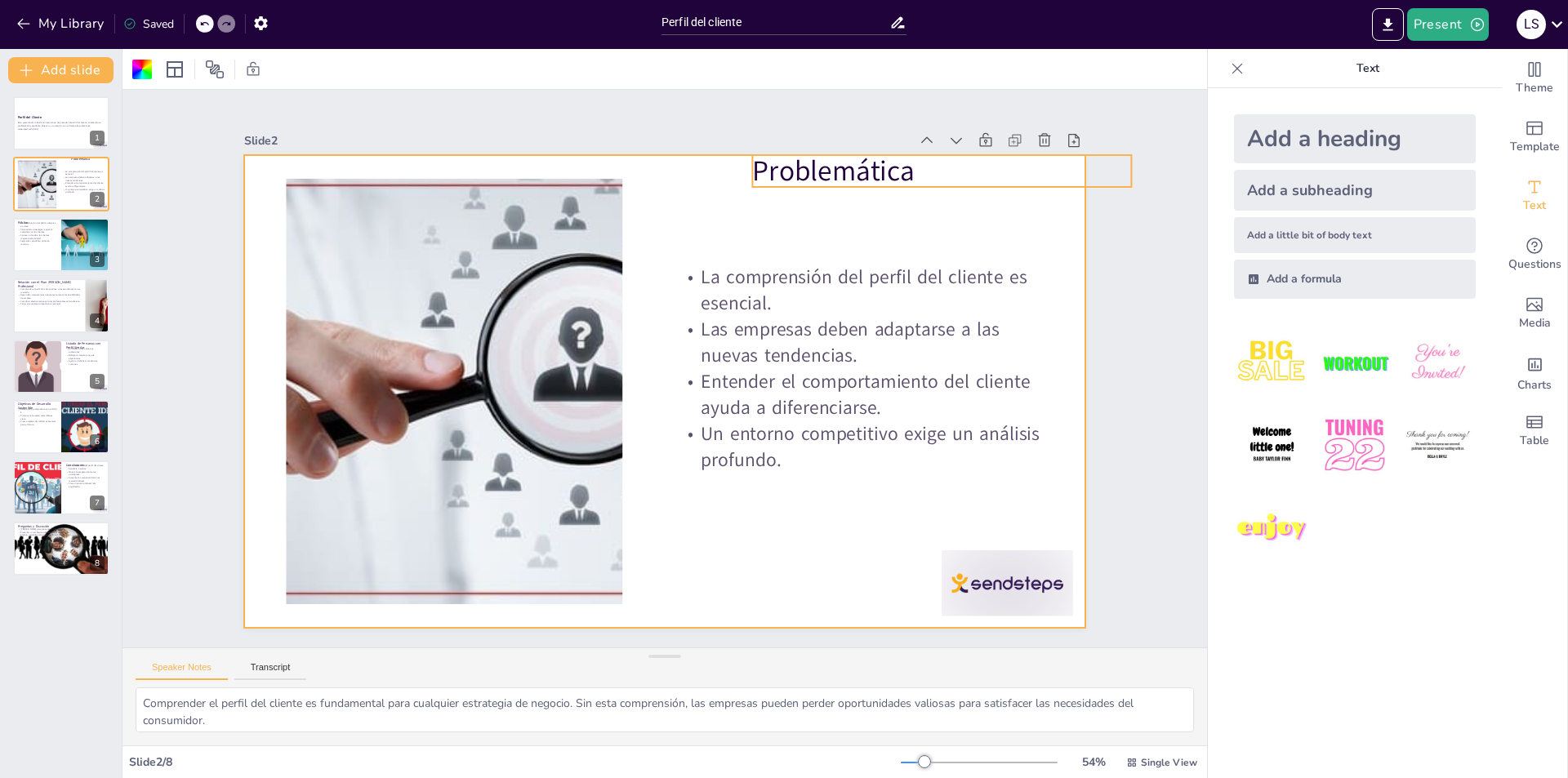
click at [792, 170] on p "Problemática" at bounding box center [962, 201] width 381 height 79
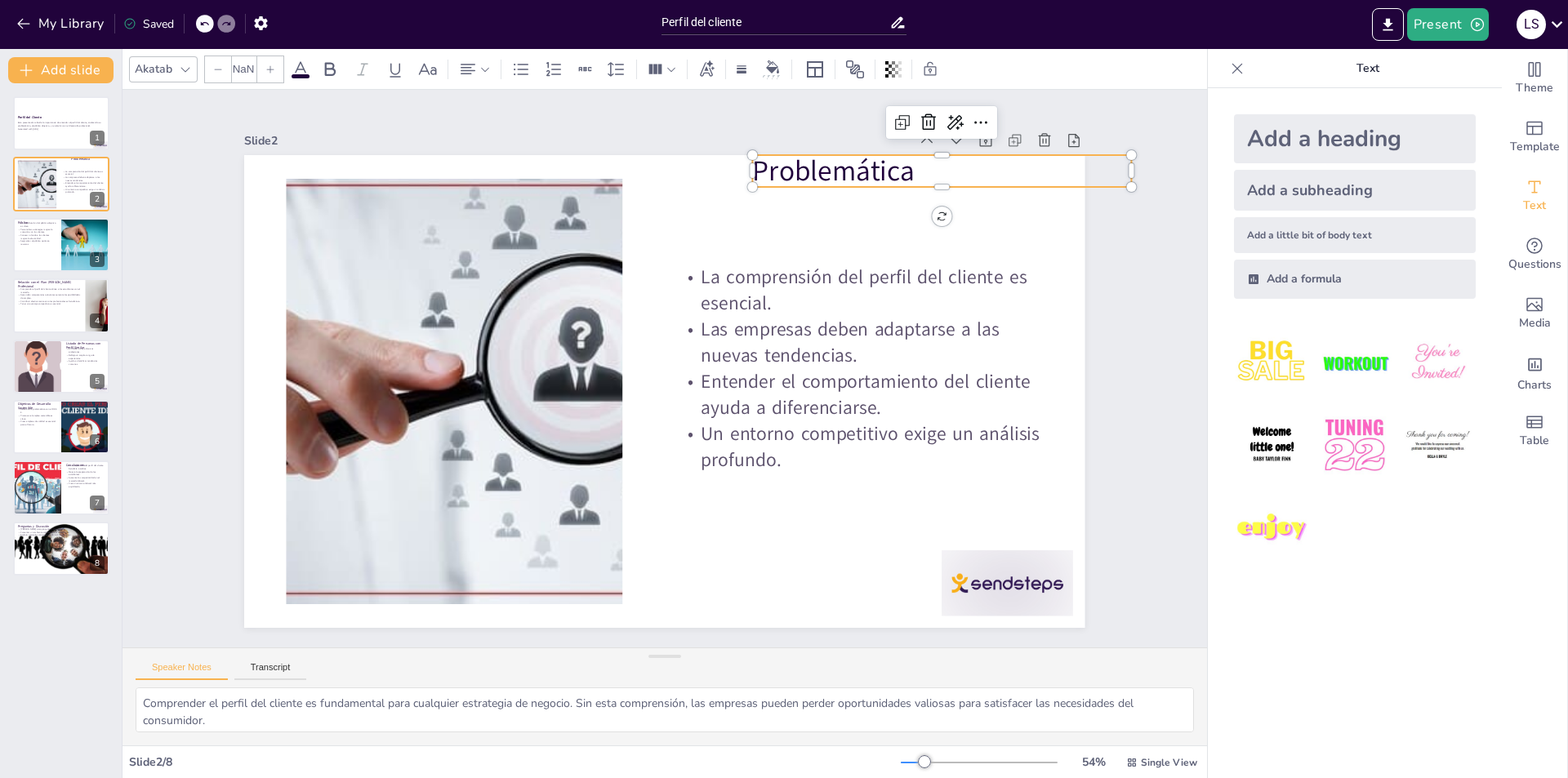
type input "48"
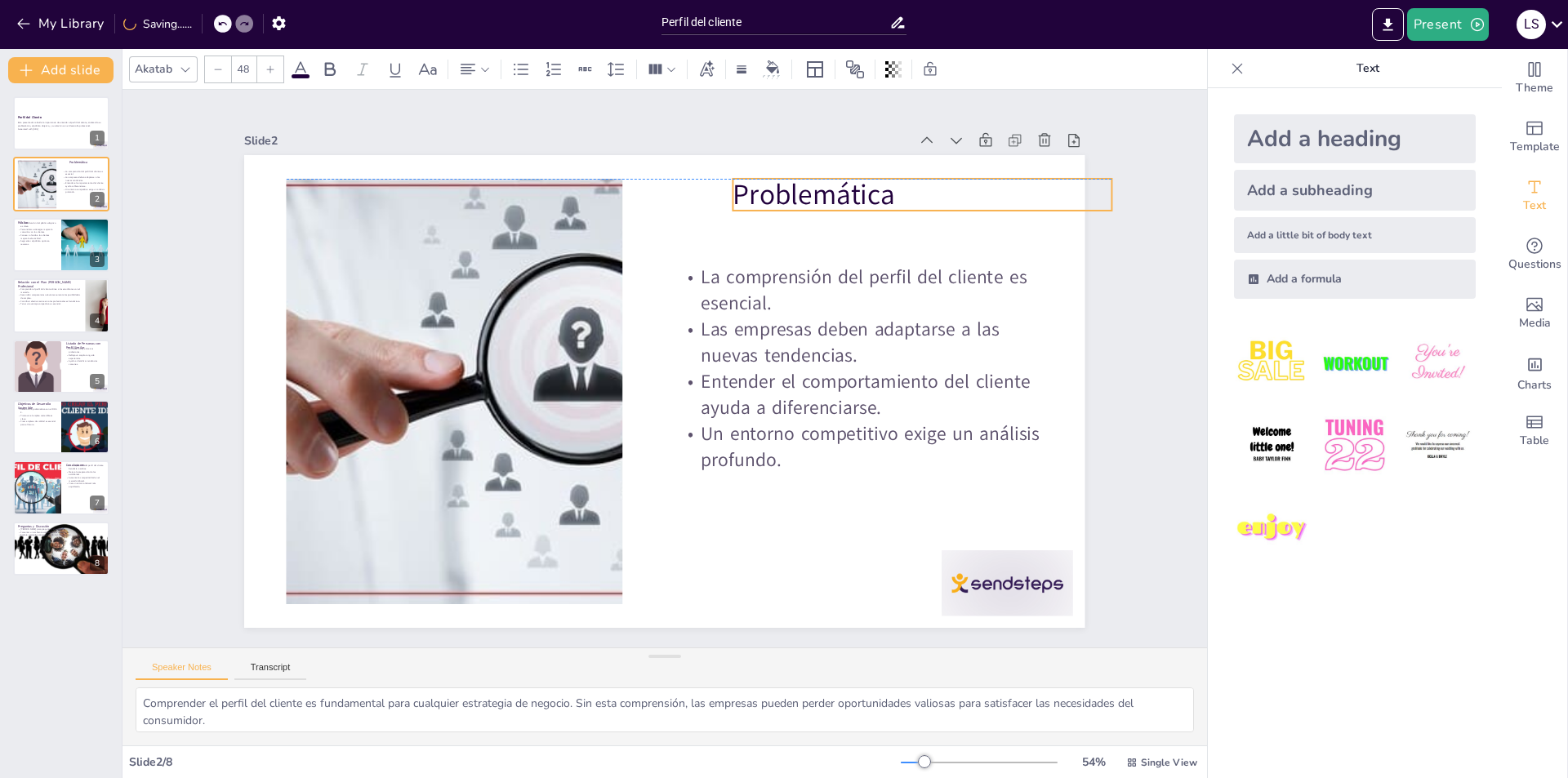
drag, startPoint x: 799, startPoint y: 160, endPoint x: 780, endPoint y: 188, distance: 33.8
click at [780, 188] on p "Problemática" at bounding box center [923, 194] width 378 height 39
click at [651, 214] on div at bounding box center [665, 391] width 841 height 473
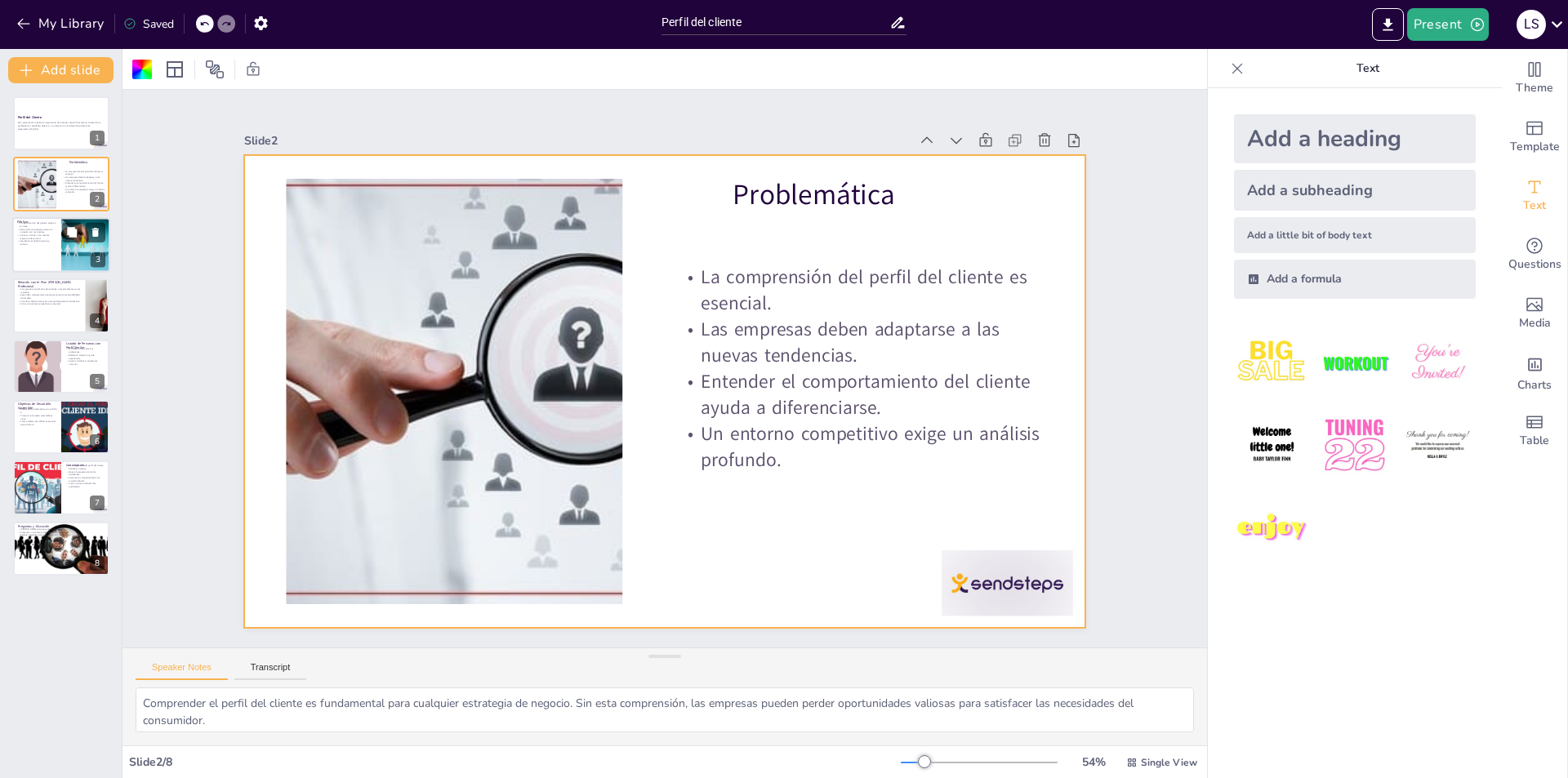
click at [39, 238] on p "Conocer a fondo a los clientes mejora la efectividad." at bounding box center [37, 237] width 39 height 6
type textarea "Identificar al público objetivo es el primer paso para cualquier estrategia de …"
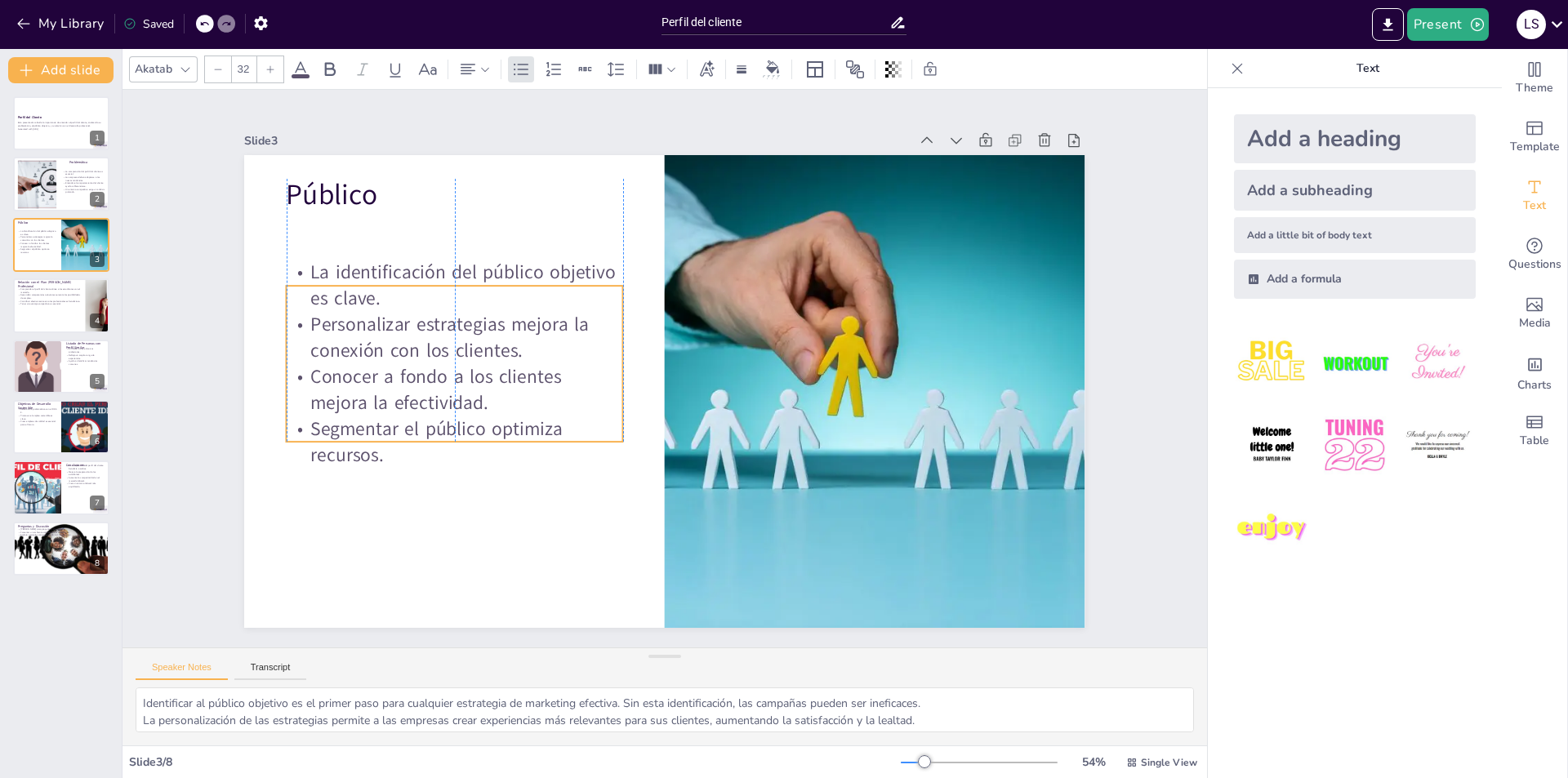
drag, startPoint x: 443, startPoint y: 283, endPoint x: 443, endPoint y: 351, distance: 68.0
click at [443, 351] on p "Personalizar estrategias mejora la conexión con los clientes." at bounding box center [459, 316] width 340 height 88
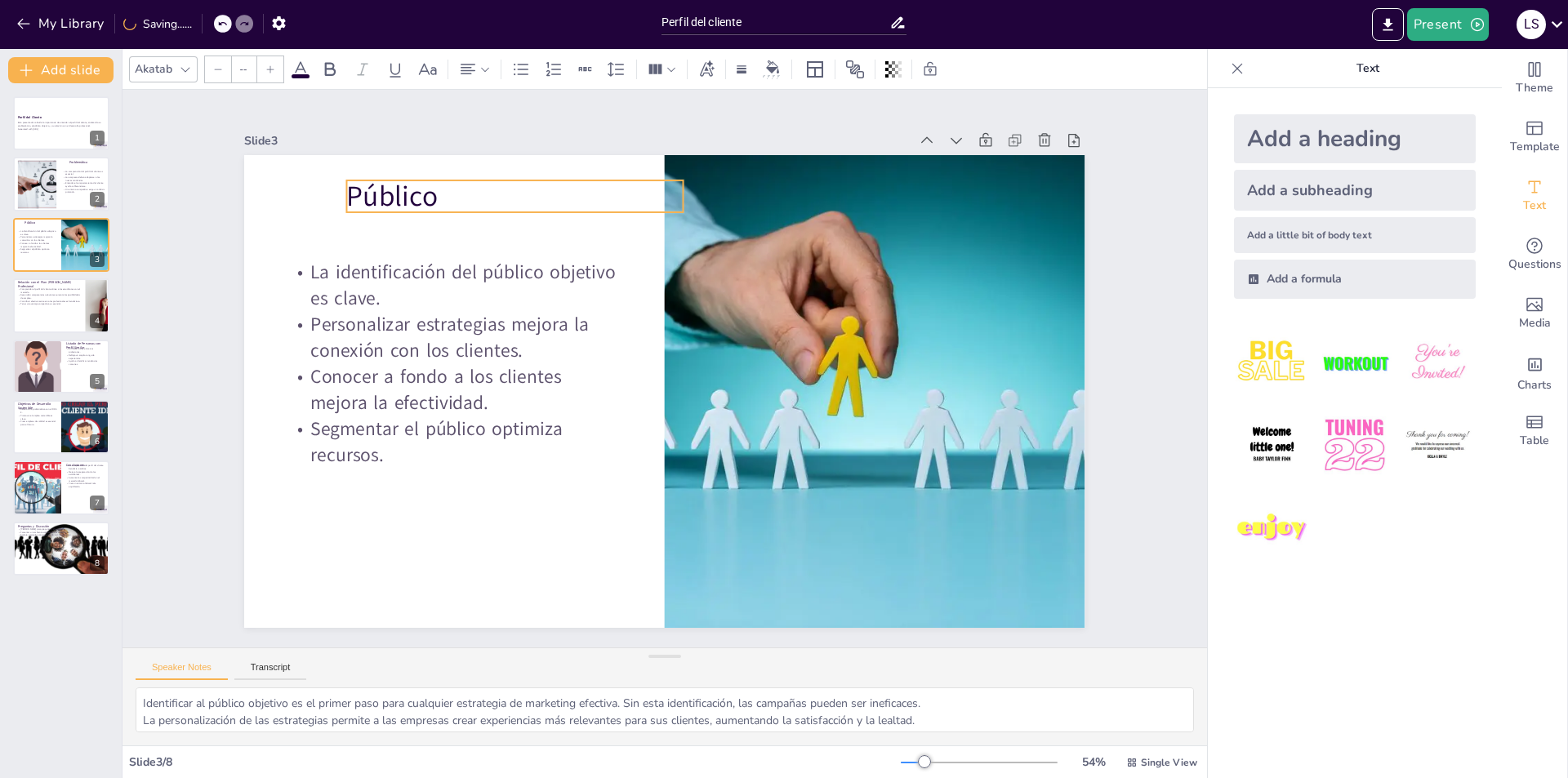
type input "48"
drag, startPoint x: 334, startPoint y: 188, endPoint x: 441, endPoint y: 201, distance: 107.8
click at [441, 201] on p "Público" at bounding box center [578, 196] width 339 height 74
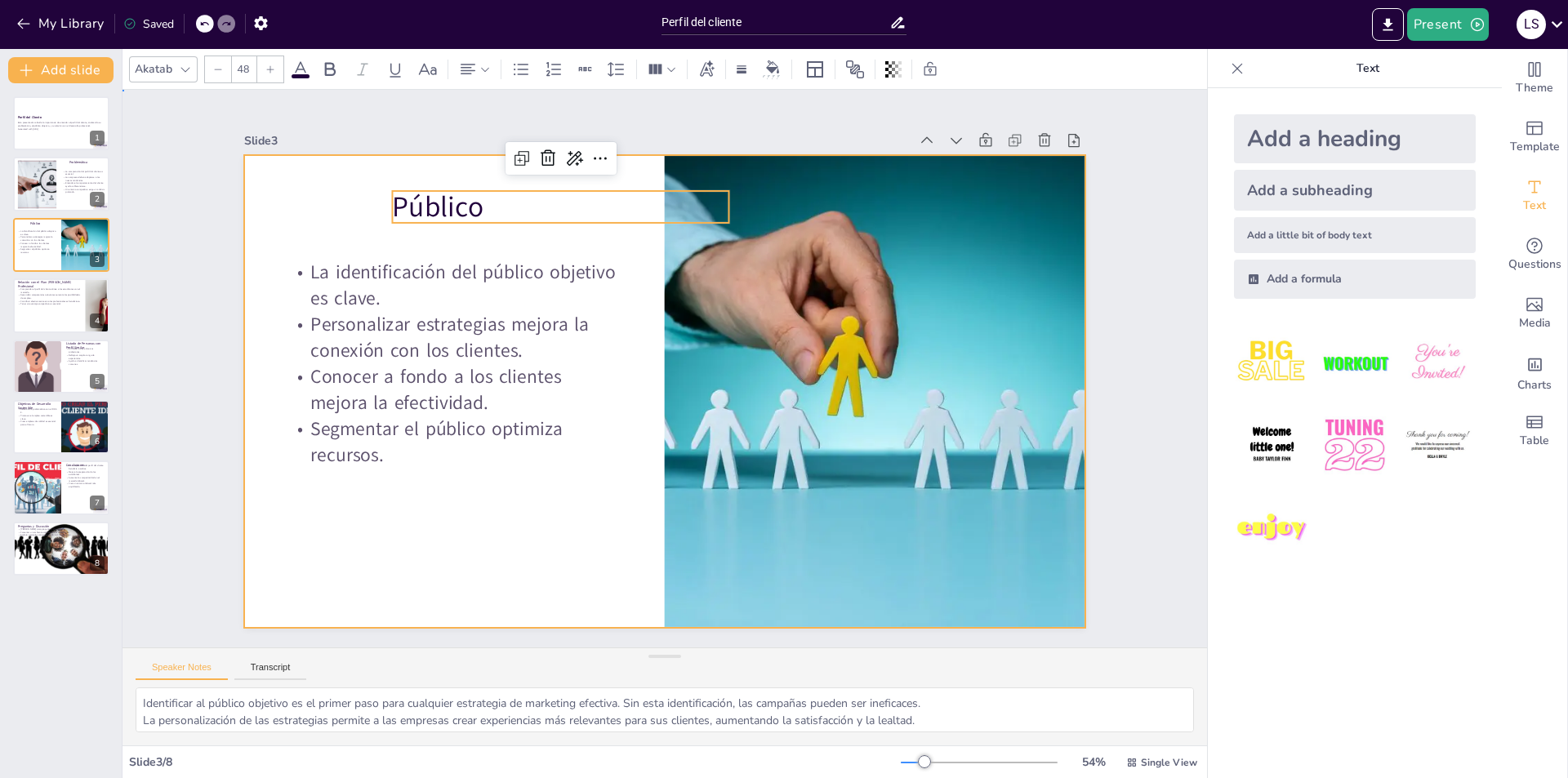
click at [393, 526] on div at bounding box center [665, 391] width 841 height 473
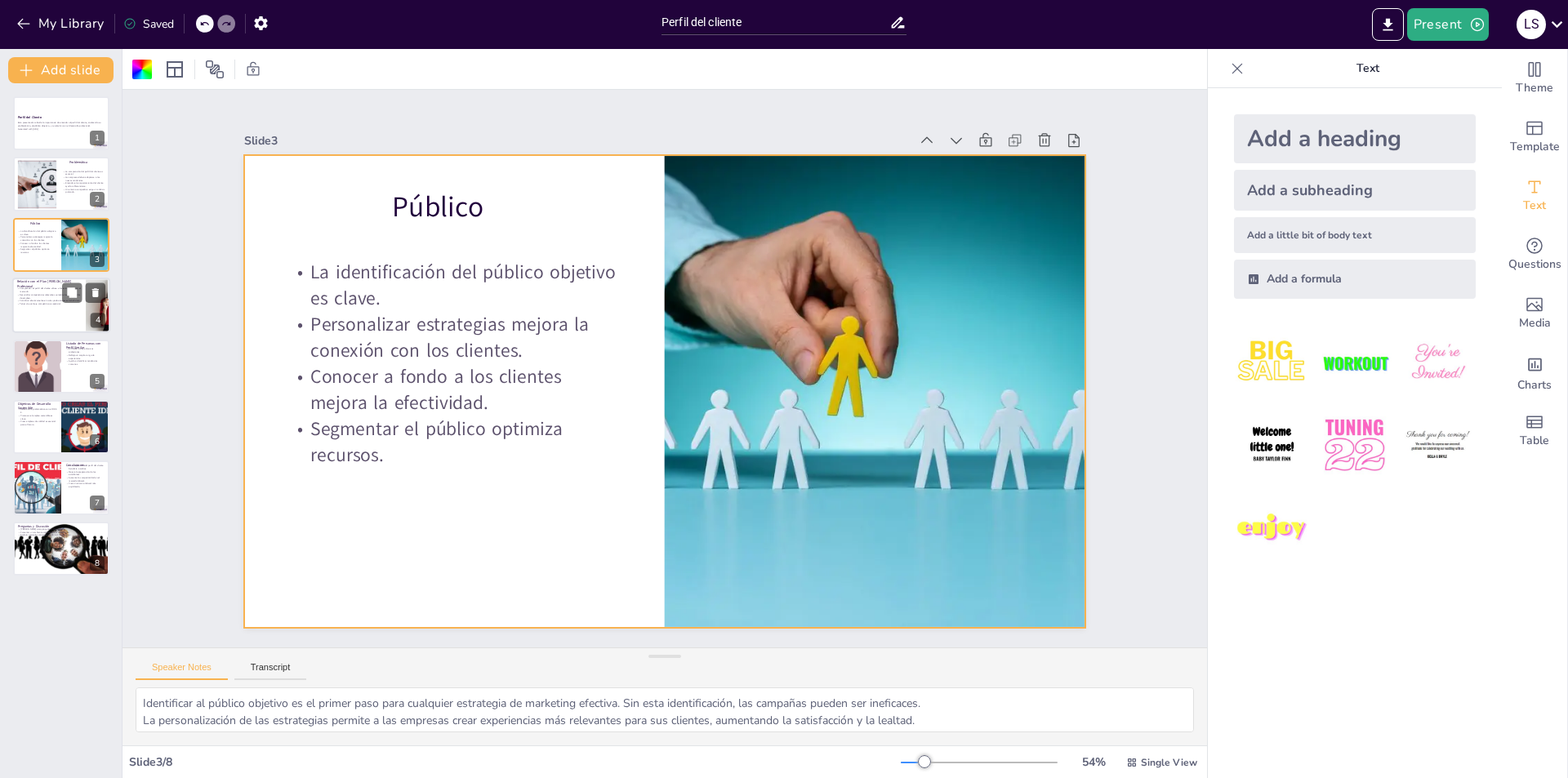
click at [47, 297] on p "Desarrollar competencias relevantes aumenta las posibilidades de empleo." at bounding box center [49, 296] width 63 height 6
type textarea "La alineación con el mercado laboral es esencial para que los estudiantes sean …"
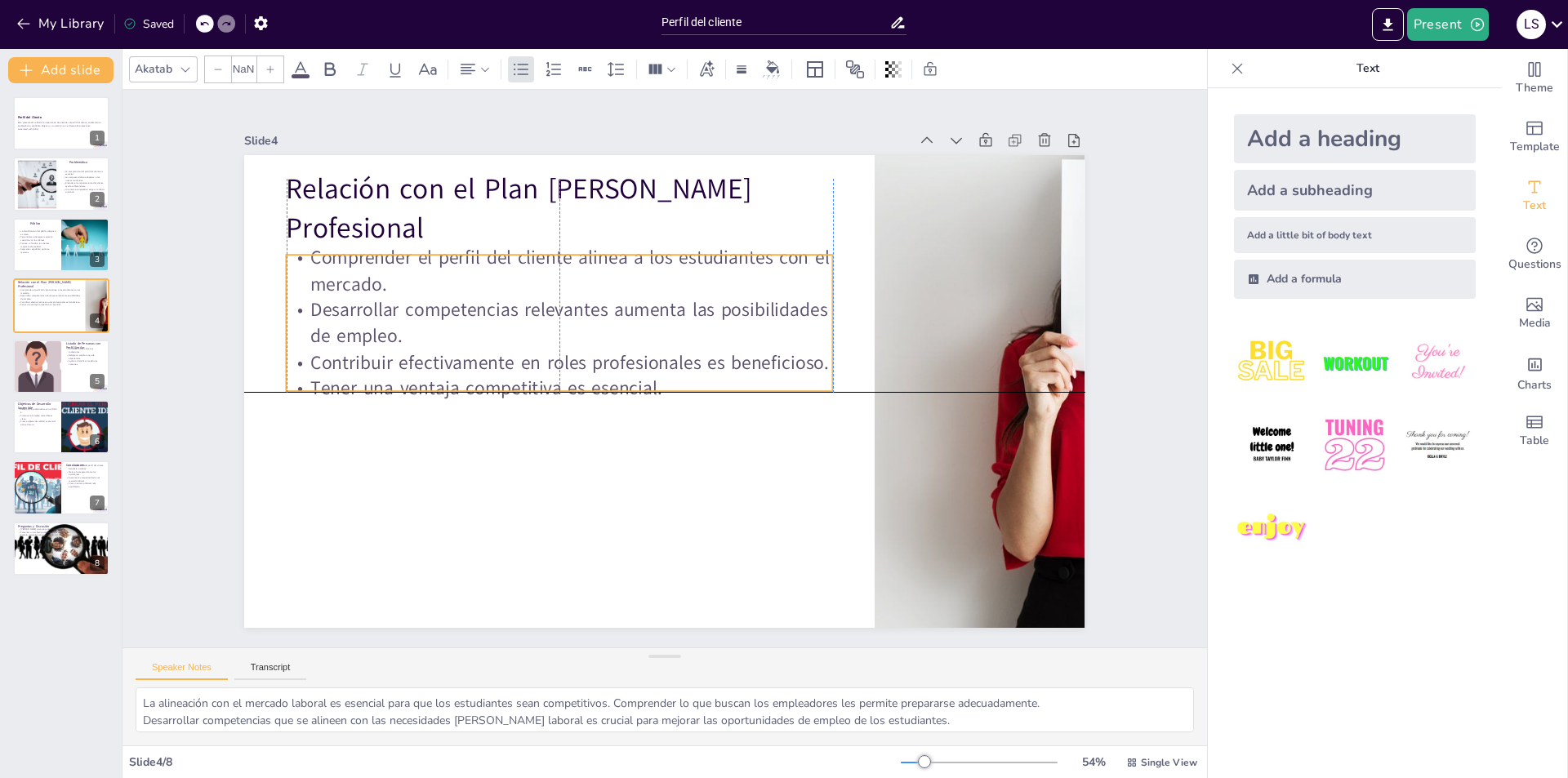
type input "32"
drag, startPoint x: 607, startPoint y: 319, endPoint x: 607, endPoint y: 332, distance: 13.0
click at [607, 332] on p "Desarrollar competencias relevantes aumenta las posibilidades de empleo." at bounding box center [560, 323] width 546 height 52
click at [49, 359] on div at bounding box center [37, 366] width 69 height 56
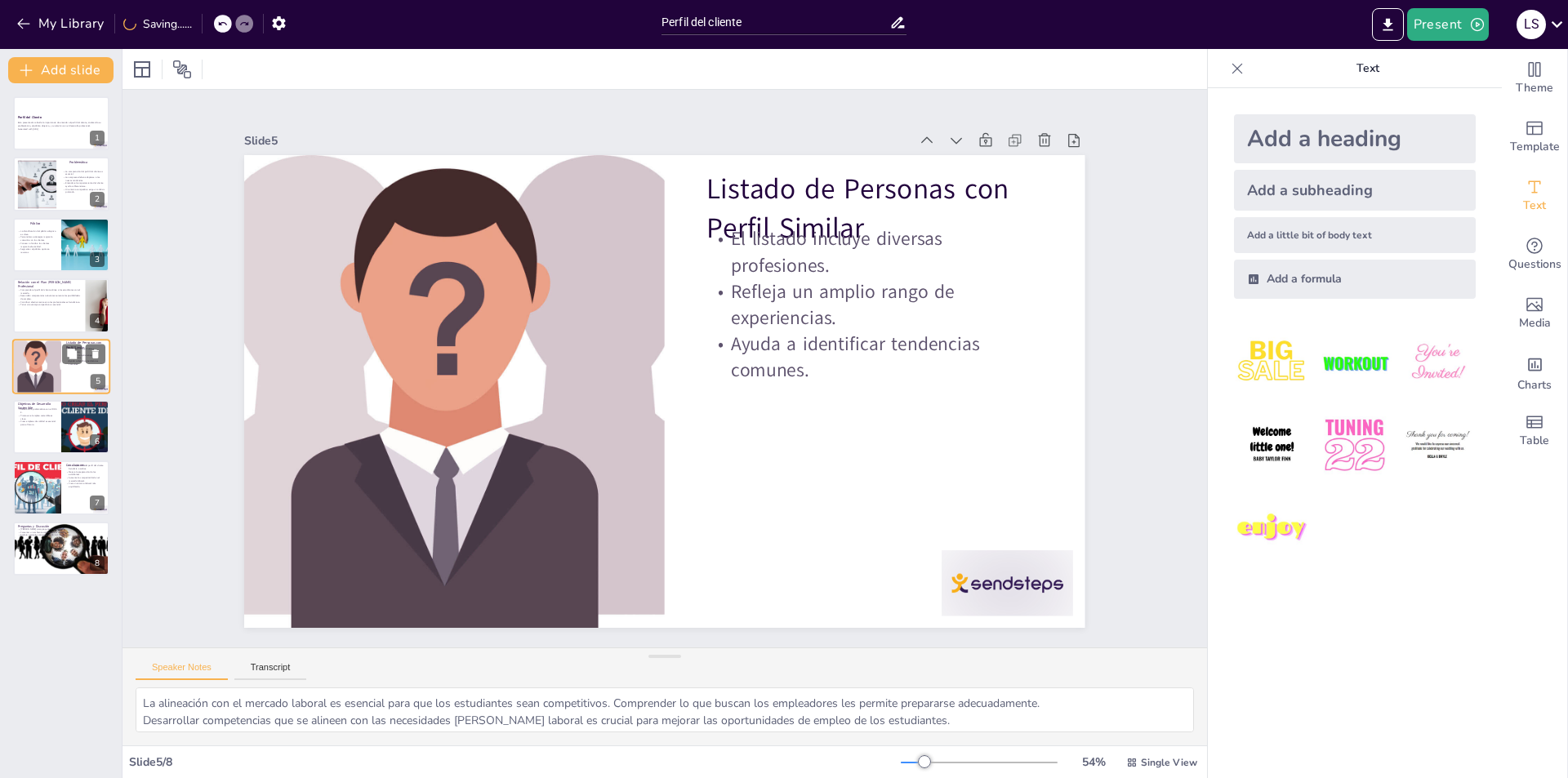
type textarea "La diversidad en el listado muestra la variedad de perfiles que pueden ser rele…"
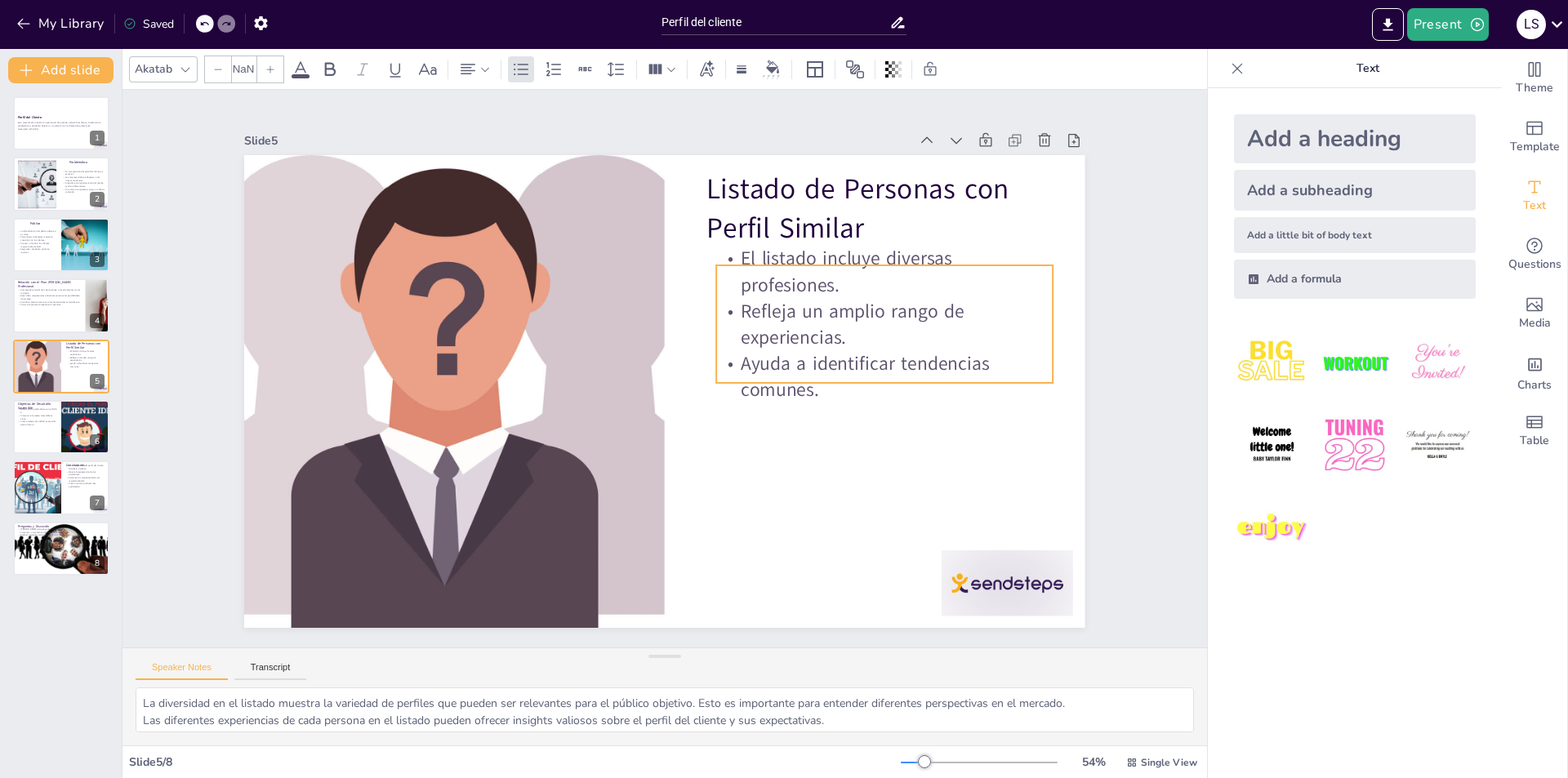
type input "32"
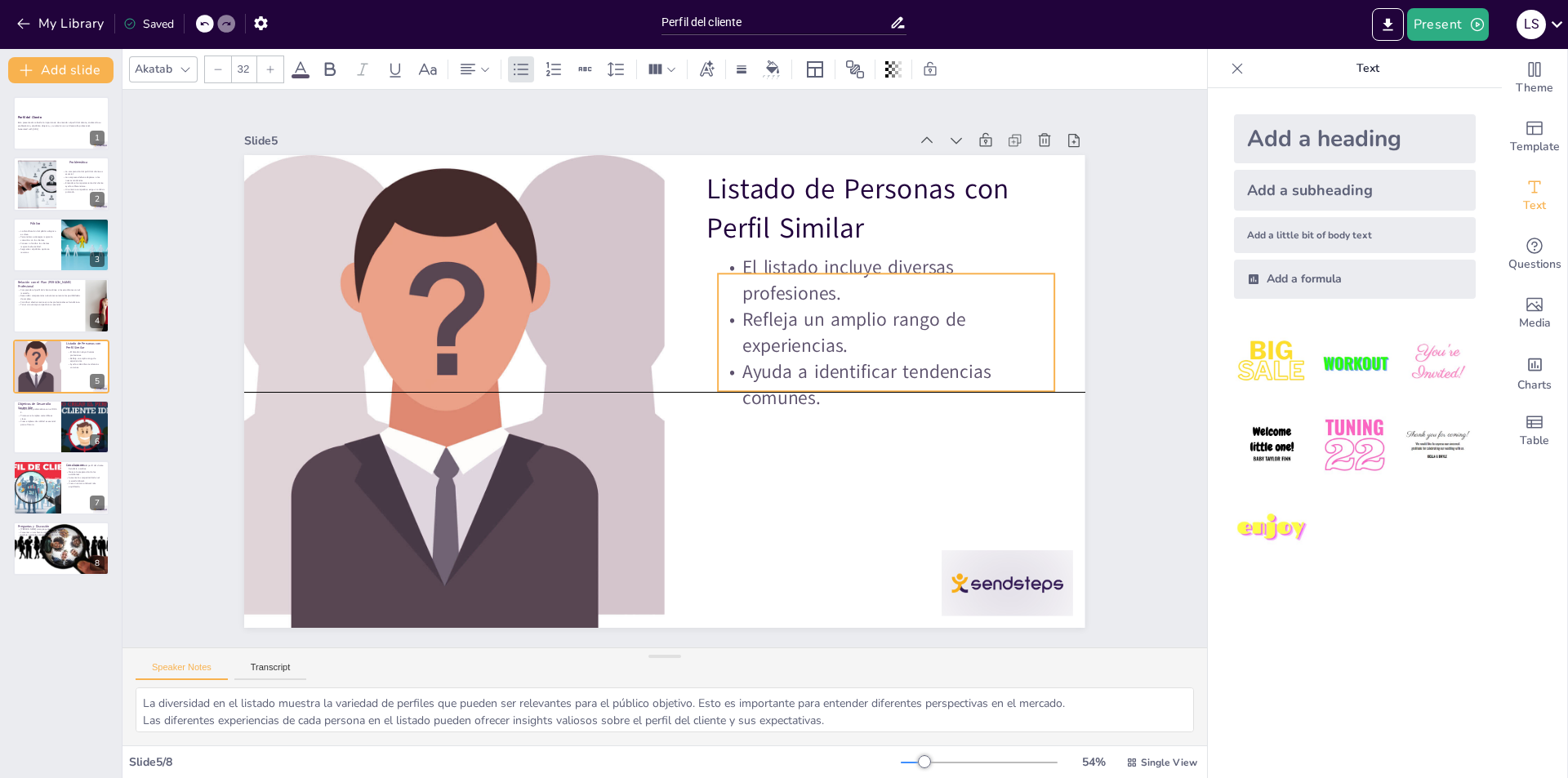
drag, startPoint x: 874, startPoint y: 319, endPoint x: 885, endPoint y: 351, distance: 33.8
click at [885, 351] on p "Refleja un amplio rango de experiencias." at bounding box center [888, 356] width 340 height 88
click at [41, 420] on p "Crear empleos de calidad es esencial para el futuro." at bounding box center [37, 422] width 39 height 6
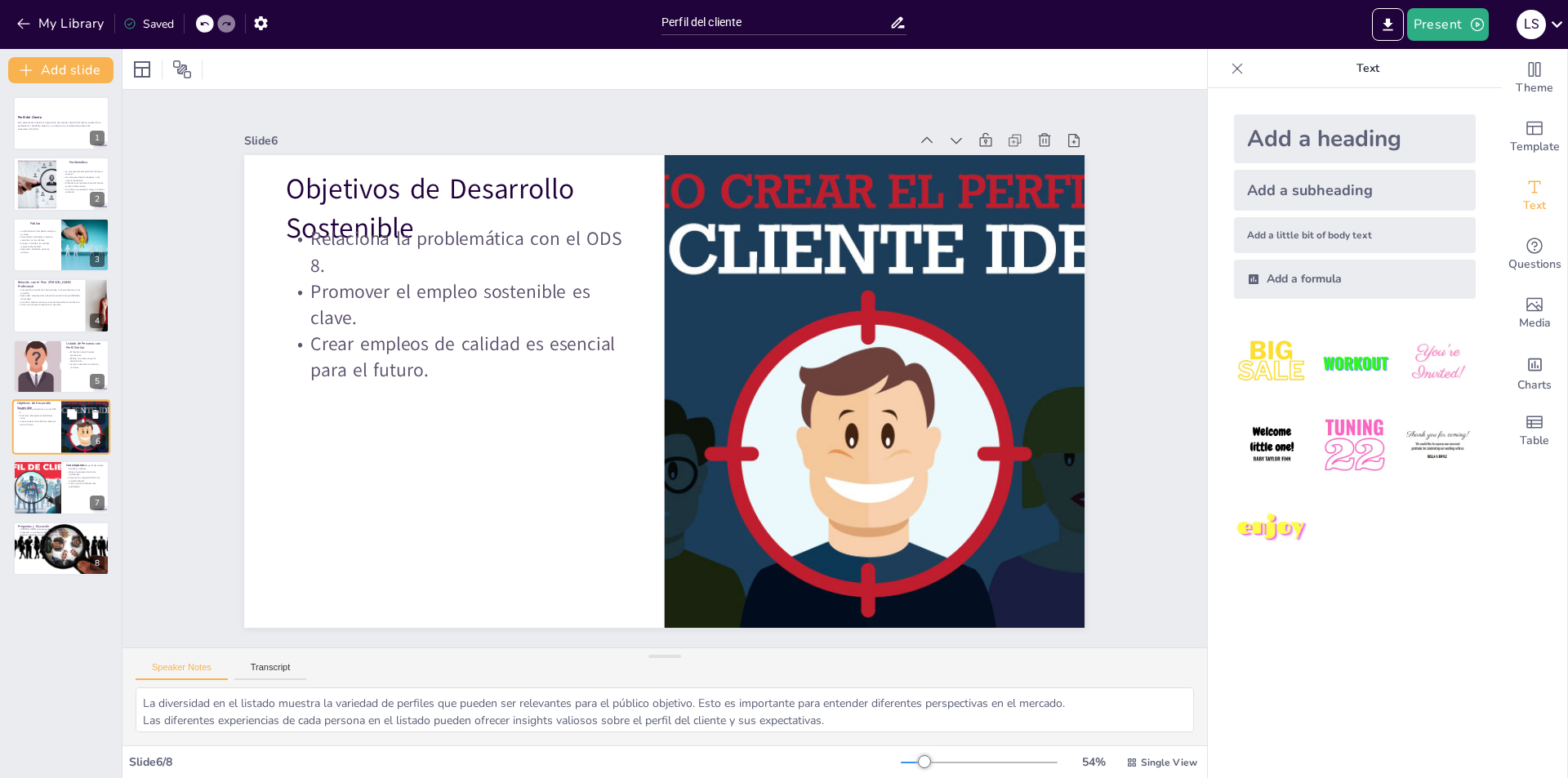
type textarea "El ODS 8 es fundamental para entender cómo la problemática del perfil del clien…"
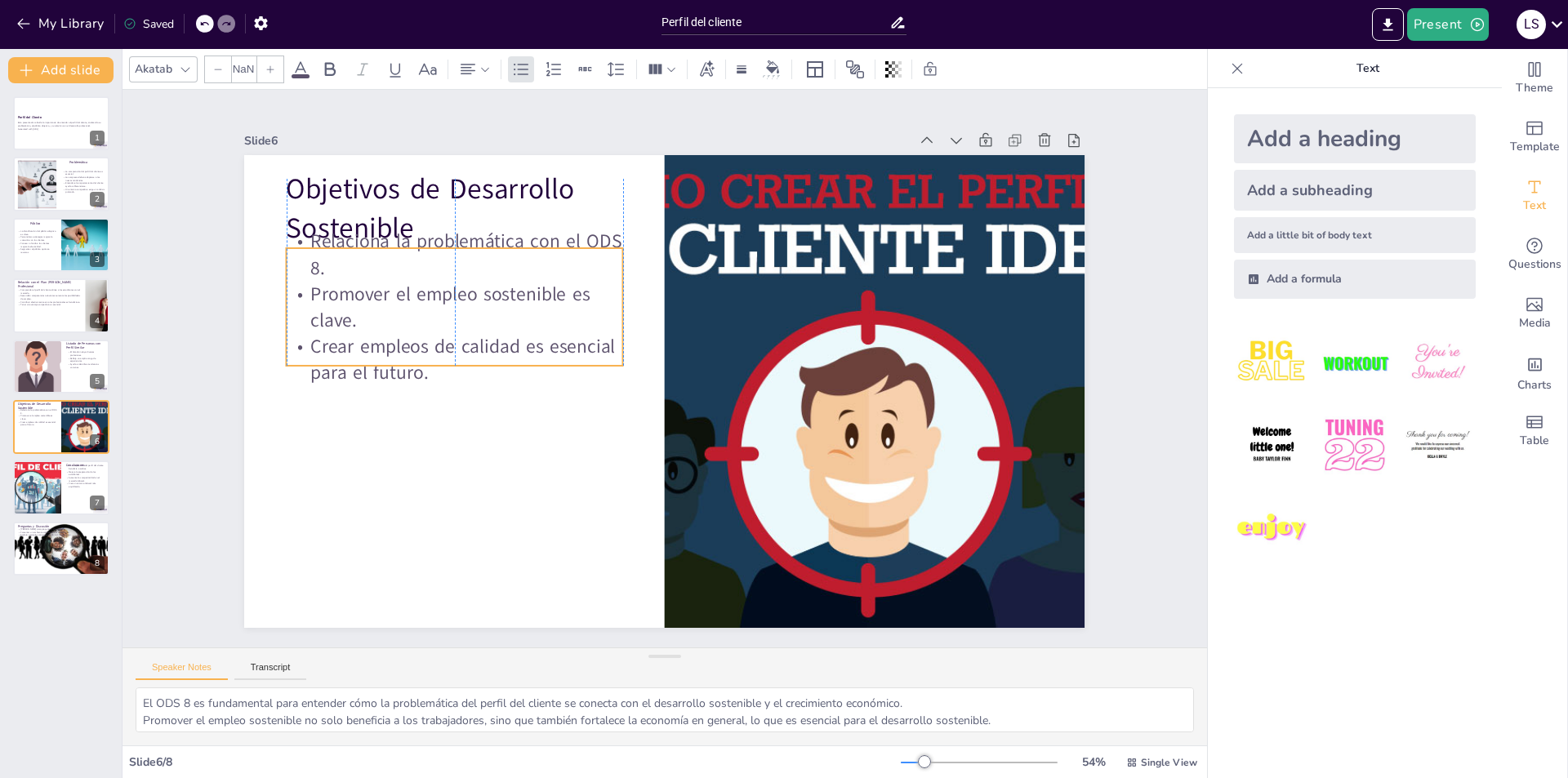
type input "32"
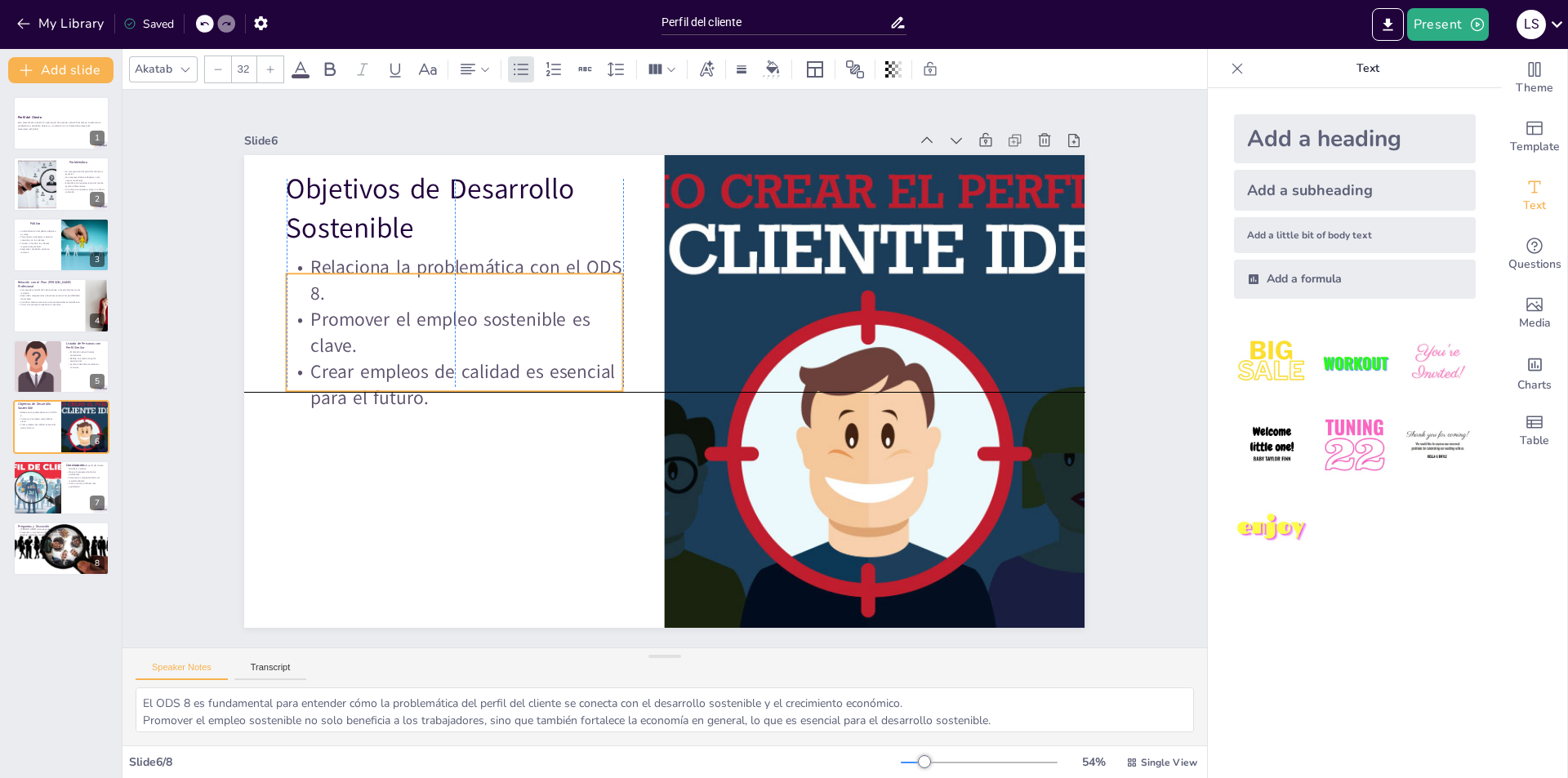
drag, startPoint x: 549, startPoint y: 289, endPoint x: 539, endPoint y: 312, distance: 25.1
click at [544, 312] on p "Promover el empleo sostenible es clave." at bounding box center [455, 332] width 337 height 52
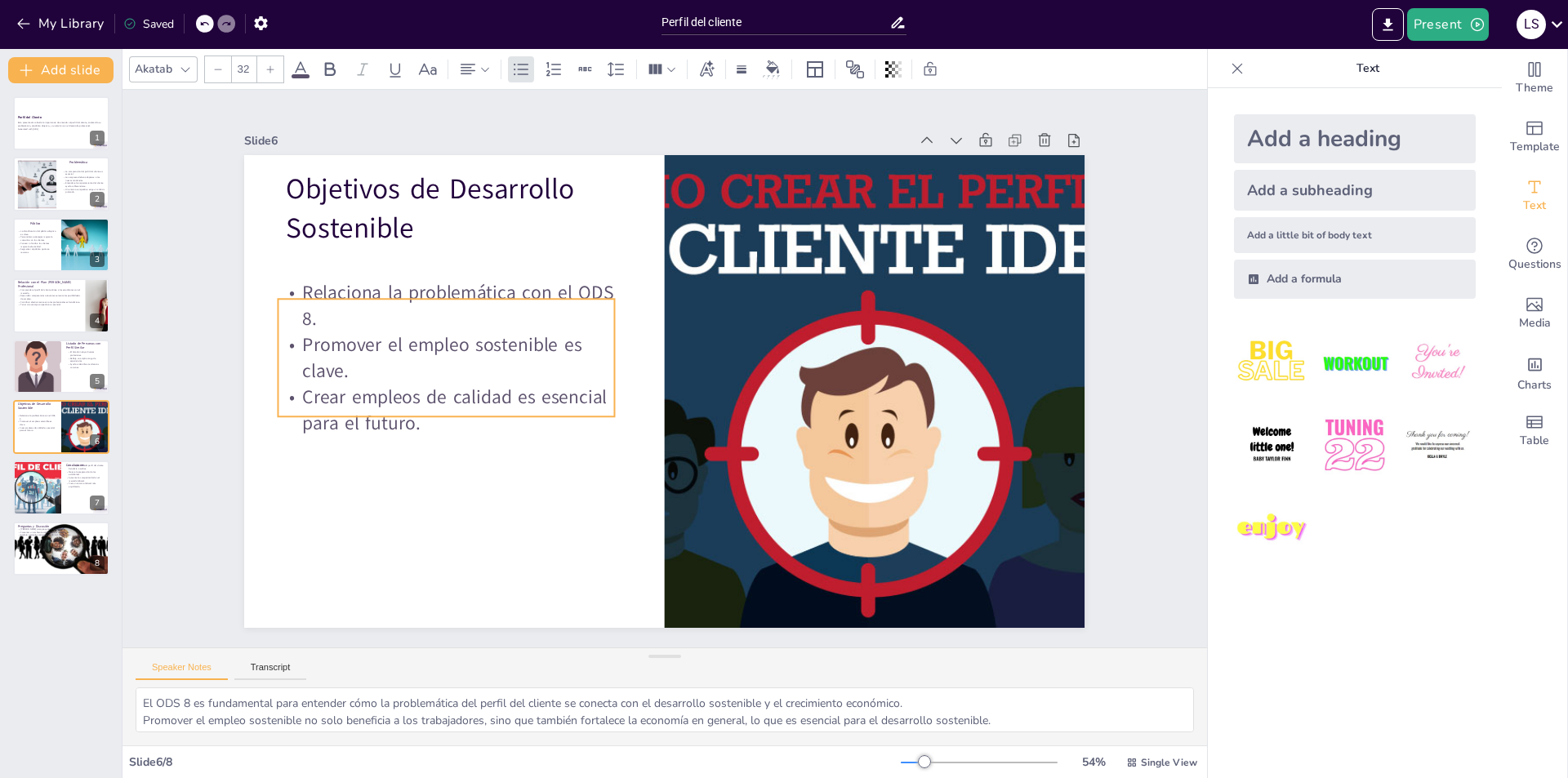
drag, startPoint x: 444, startPoint y: 341, endPoint x: 443, endPoint y: 366, distance: 25.0
click at [443, 366] on p "Promover el empleo sostenible es clave." at bounding box center [448, 335] width 340 height 88
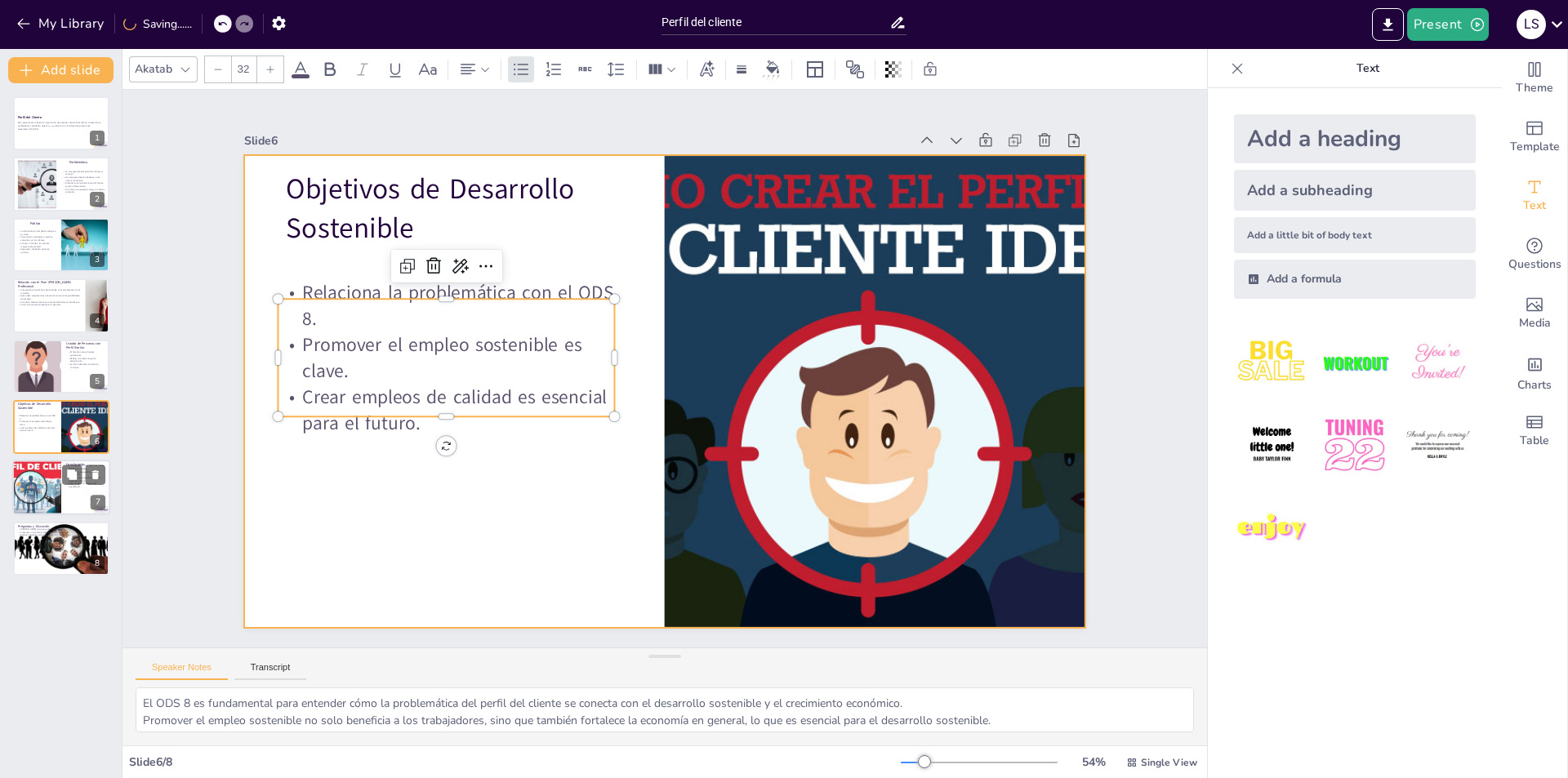
click at [20, 468] on div at bounding box center [37, 489] width 98 height 56
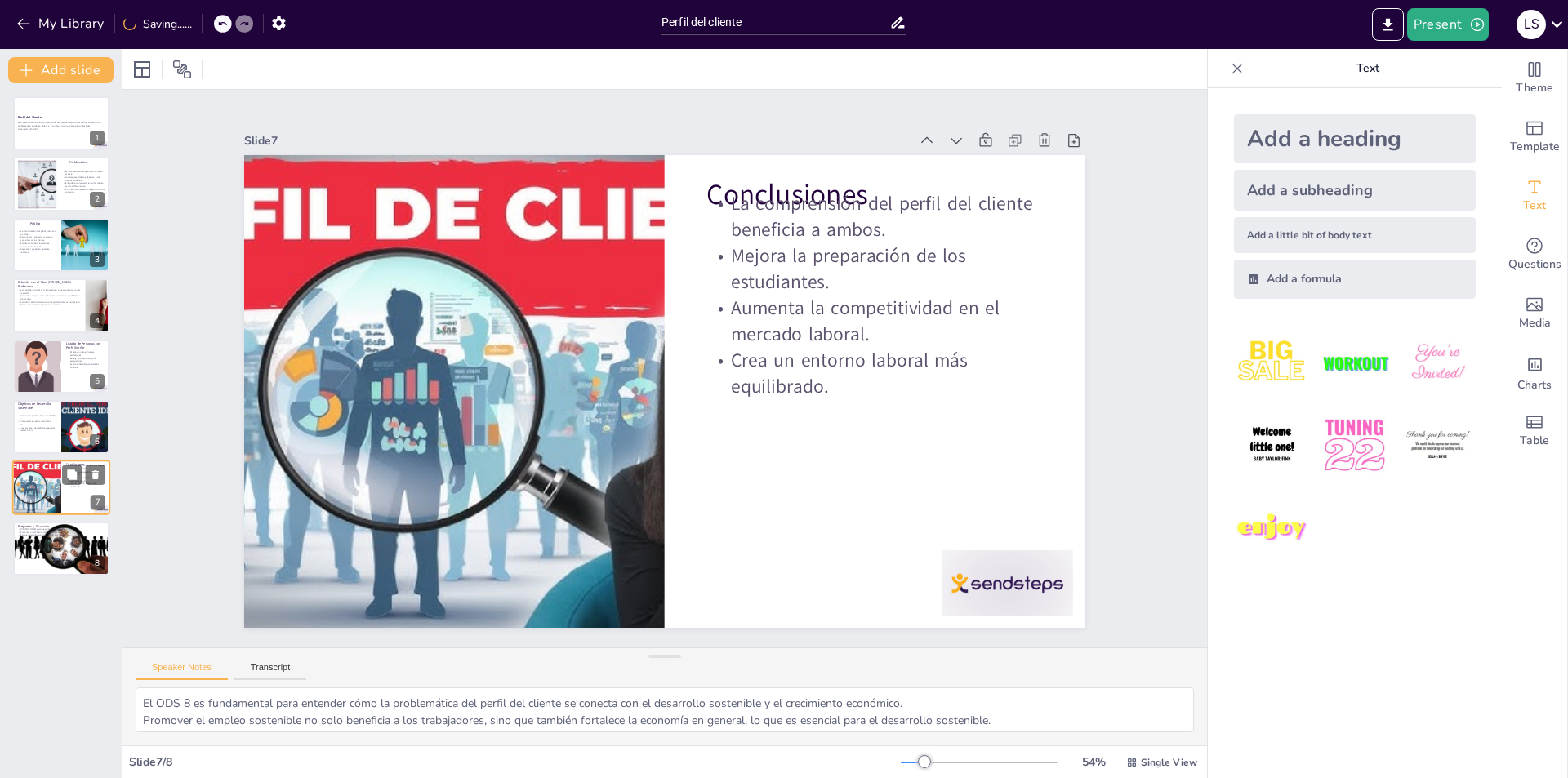
type textarea "La comprensión del perfil del cliente genera beneficios tanto para los estudian…"
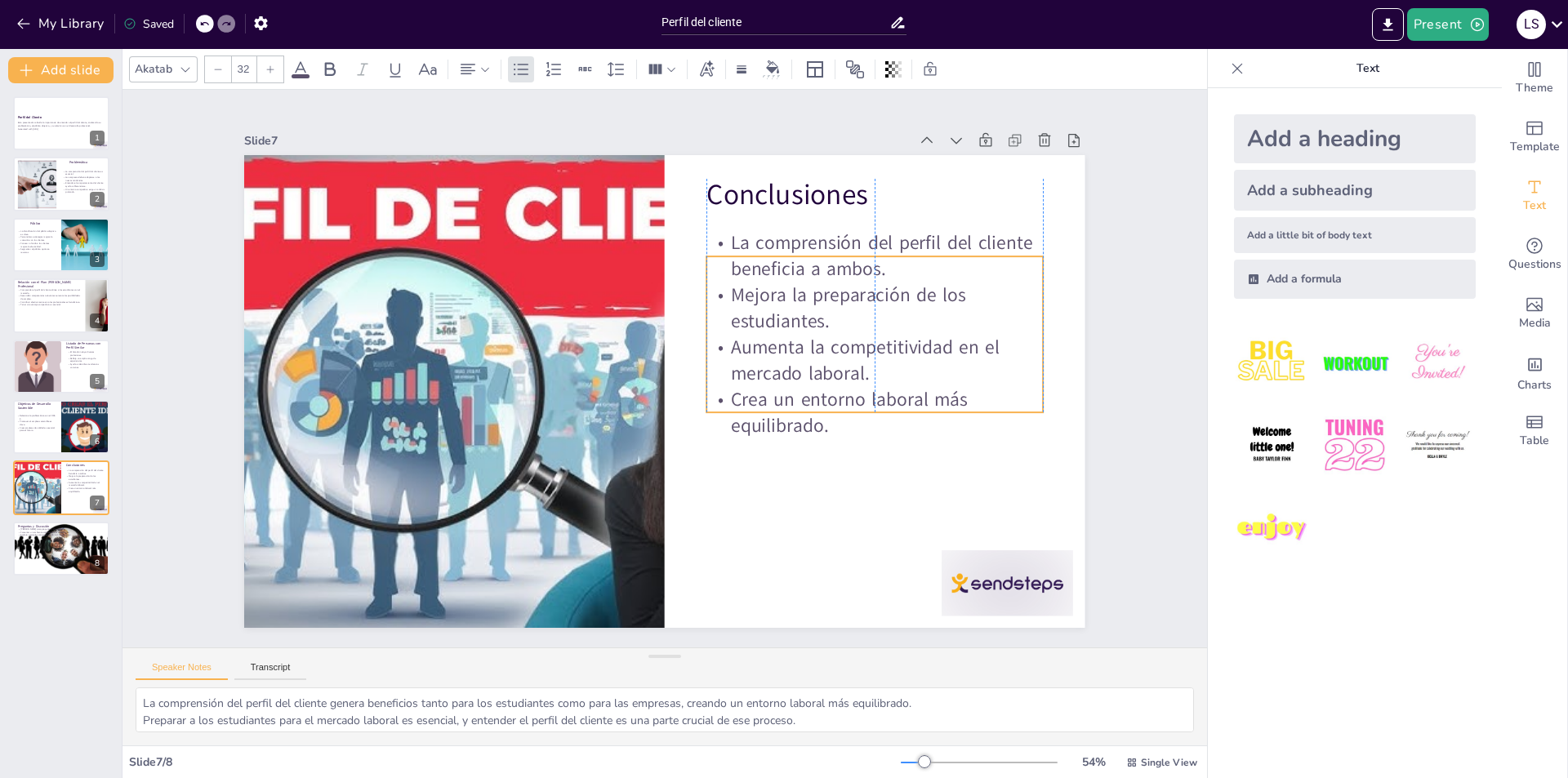
drag, startPoint x: 969, startPoint y: 306, endPoint x: 968, endPoint y: 345, distance: 39.0
click at [968, 345] on p "Aumenta la competitividad en el mercado laboral." at bounding box center [874, 382] width 340 height 88
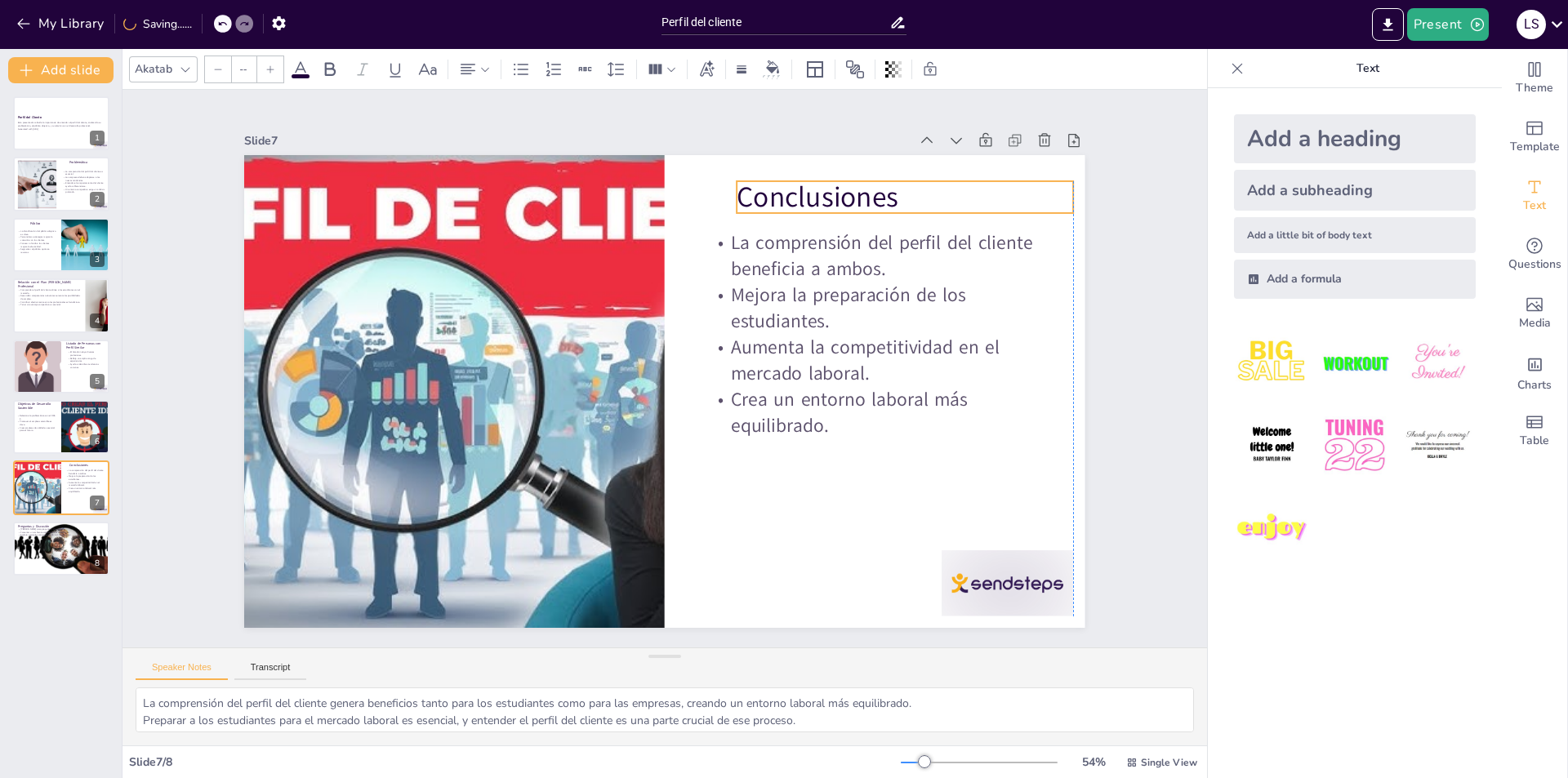
type input "48"
drag, startPoint x: 771, startPoint y: 190, endPoint x: 842, endPoint y: 194, distance: 71.1
click at [842, 194] on p "Conclusiones" at bounding box center [958, 228] width 339 height 74
click at [52, 546] on div at bounding box center [62, 549] width 98 height 65
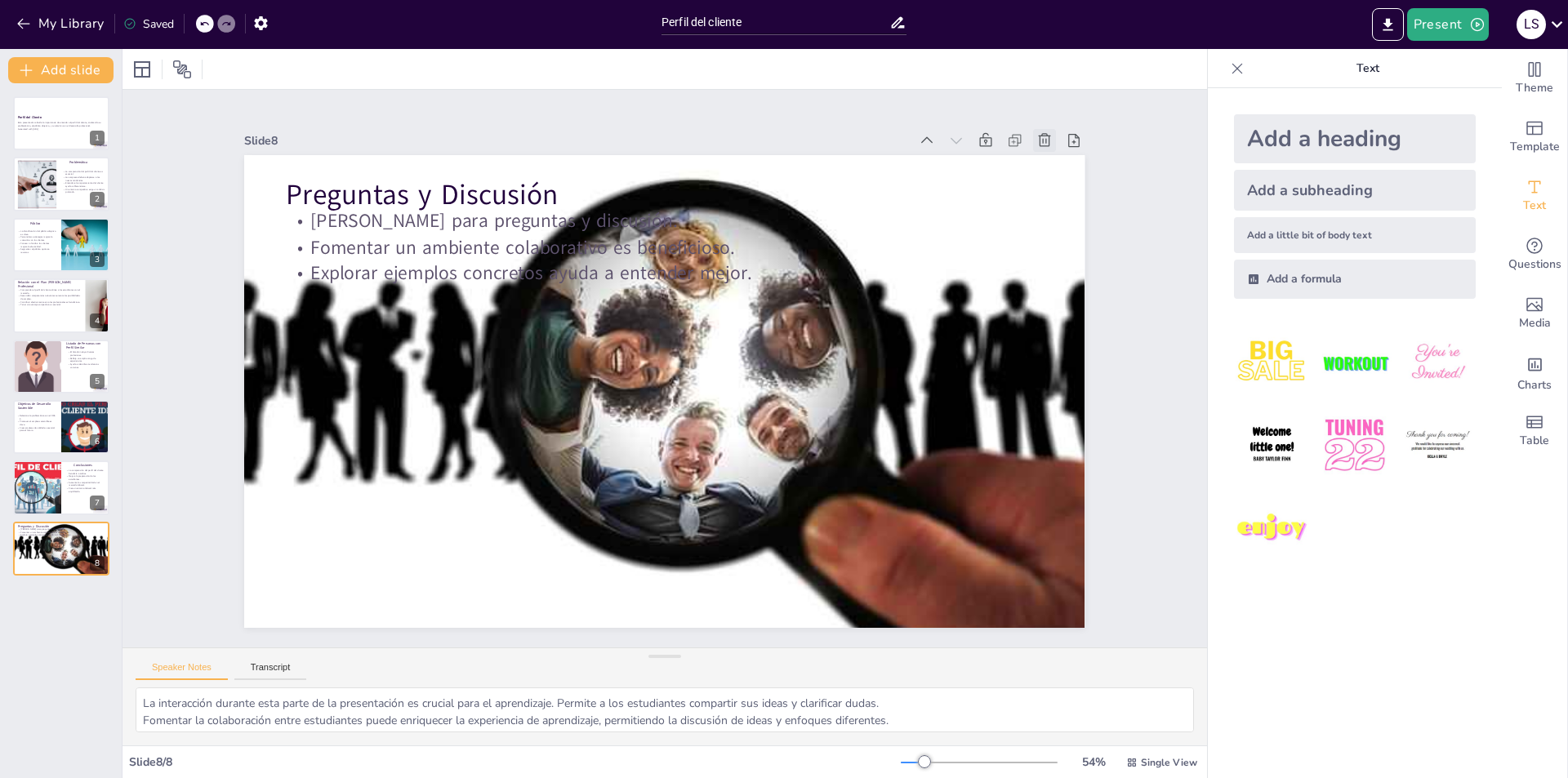
click at [1059, 174] on icon at bounding box center [1066, 181] width 13 height 14
type textarea "La comprensión del perfil del cliente genera beneficios tanto para los estudian…"
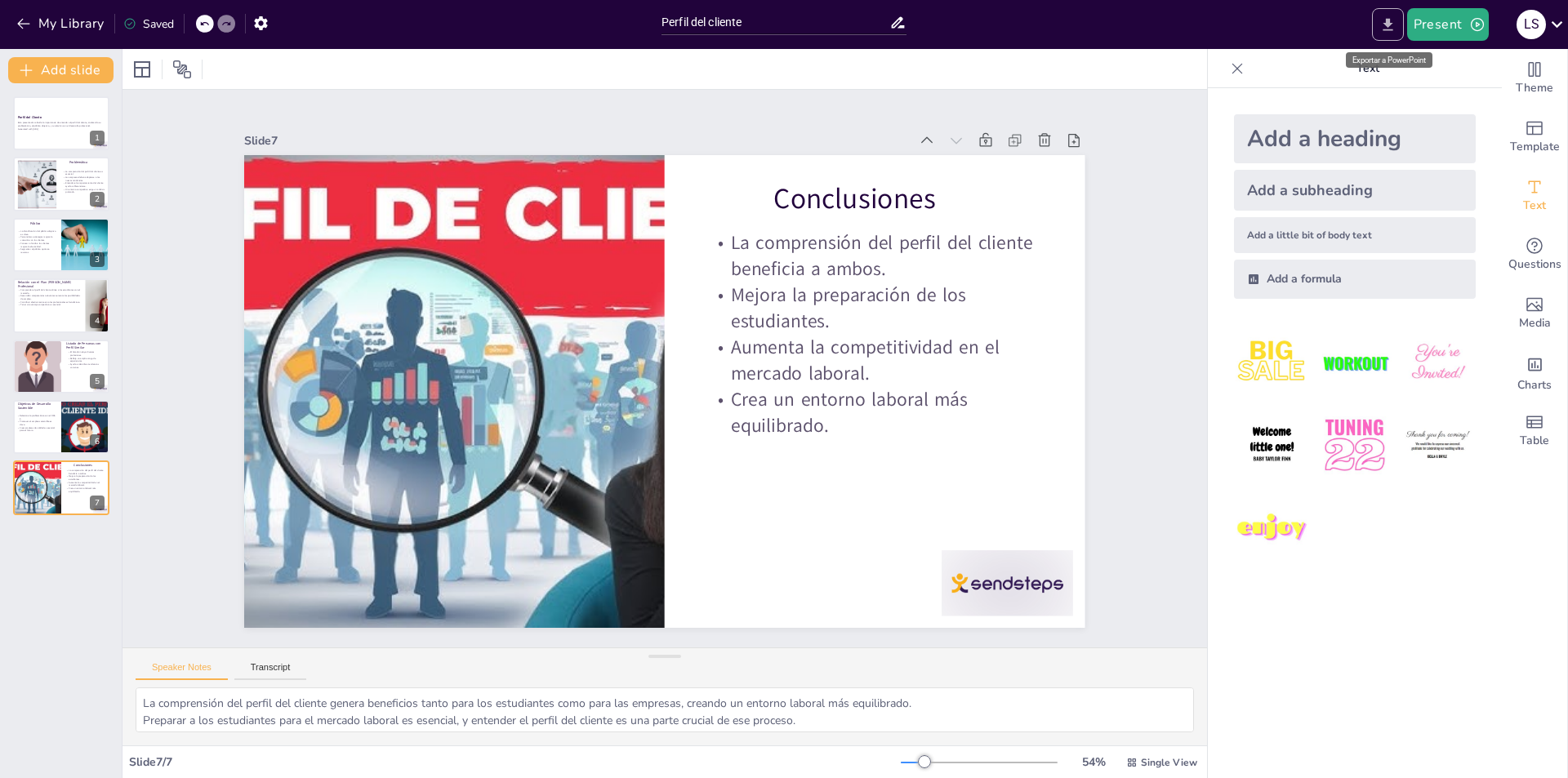
click at [1391, 27] on icon "Export to PowerPoint" at bounding box center [1388, 25] width 17 height 17
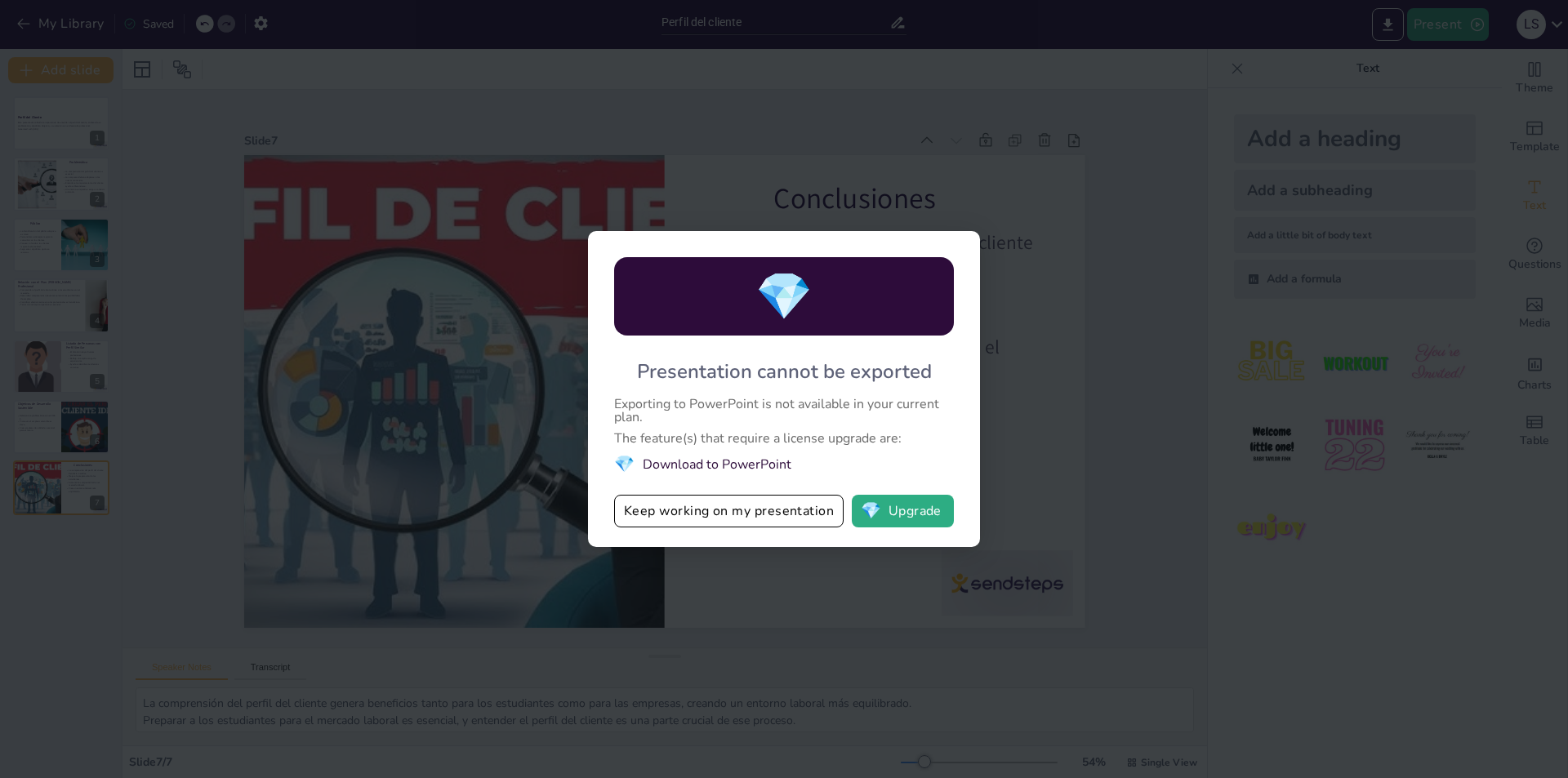
click at [1085, 133] on div "💎 Presentation cannot be exported Exporting to PowerPoint is not available in y…" at bounding box center [784, 389] width 1568 height 778
click at [758, 513] on button "Keep working on my presentation" at bounding box center [729, 512] width 230 height 33
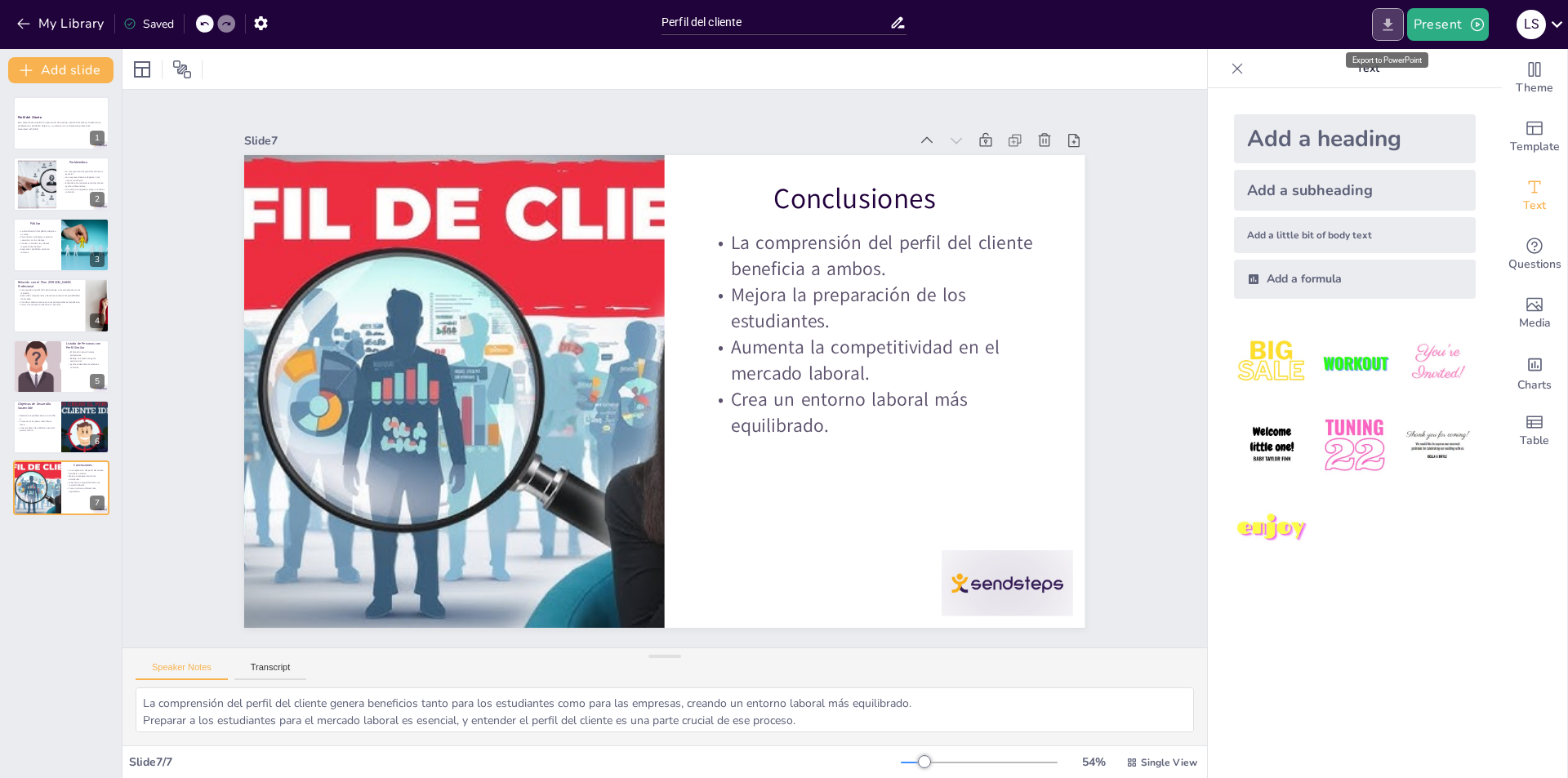
click at [1385, 32] on icon "Export to PowerPoint" at bounding box center [1388, 25] width 17 height 17
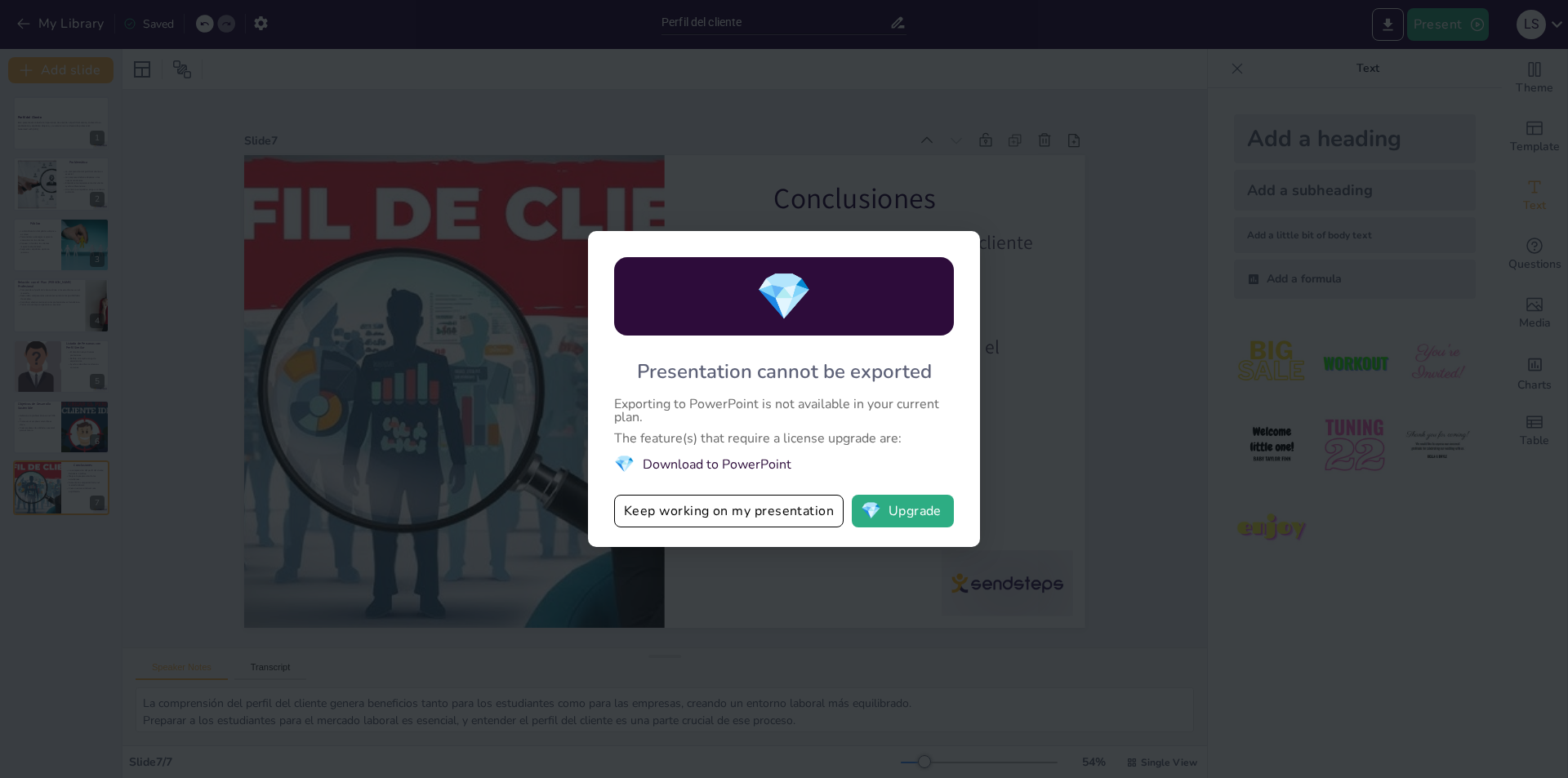
click at [669, 457] on li "💎 Download to PowerPoint" at bounding box center [784, 464] width 340 height 22
click at [681, 468] on li "💎 Download to PowerPoint" at bounding box center [784, 464] width 340 height 22
click at [679, 509] on button "Keep working on my presentation" at bounding box center [729, 512] width 230 height 33
